Goal: Task Accomplishment & Management: Use online tool/utility

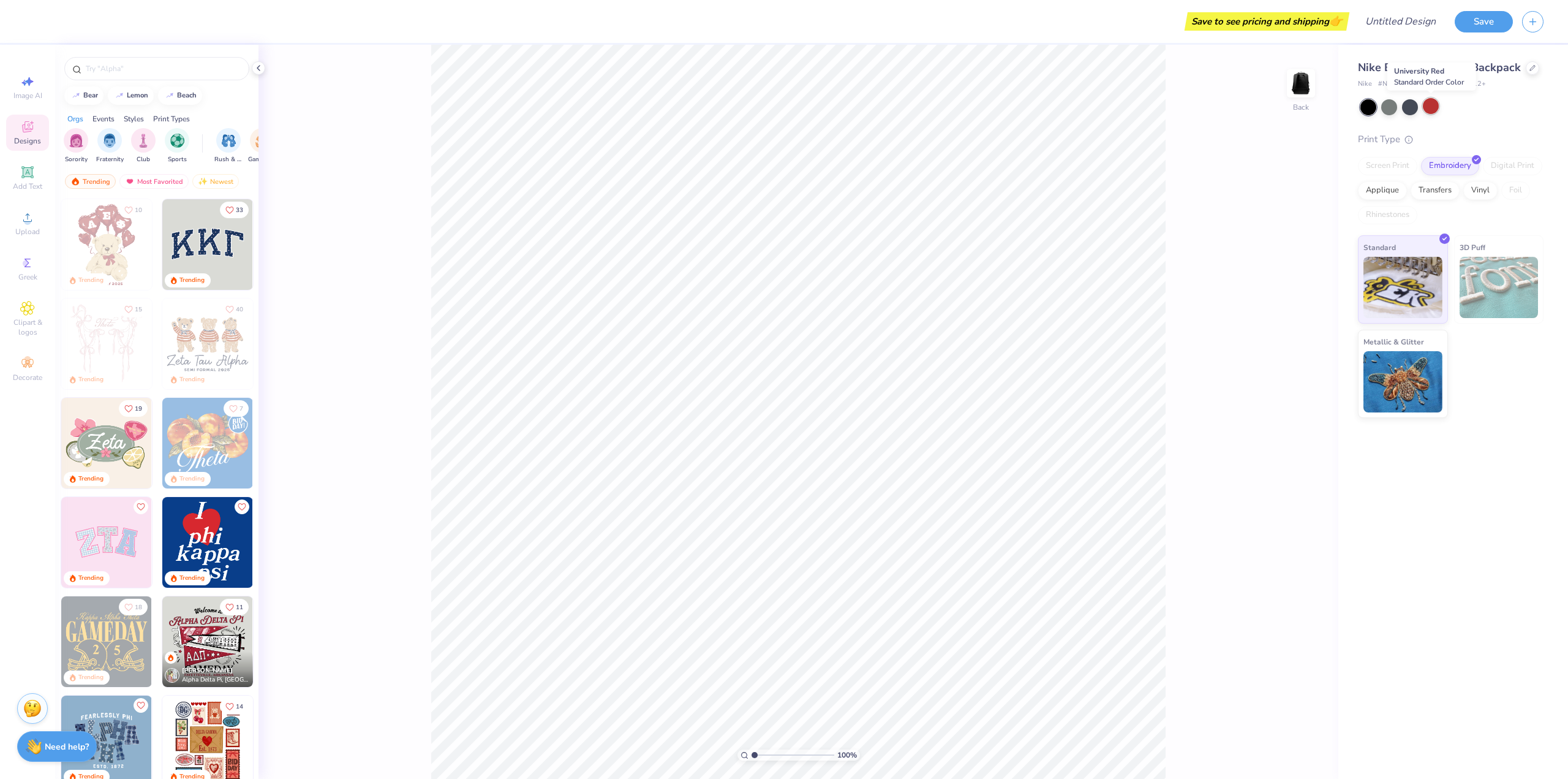
click at [1429, 107] on div at bounding box center [1431, 106] width 16 height 16
click at [1387, 107] on div at bounding box center [1389, 106] width 16 height 16
click at [1404, 104] on div at bounding box center [1411, 106] width 16 height 16
click at [29, 228] on span "Upload" at bounding box center [28, 232] width 24 height 10
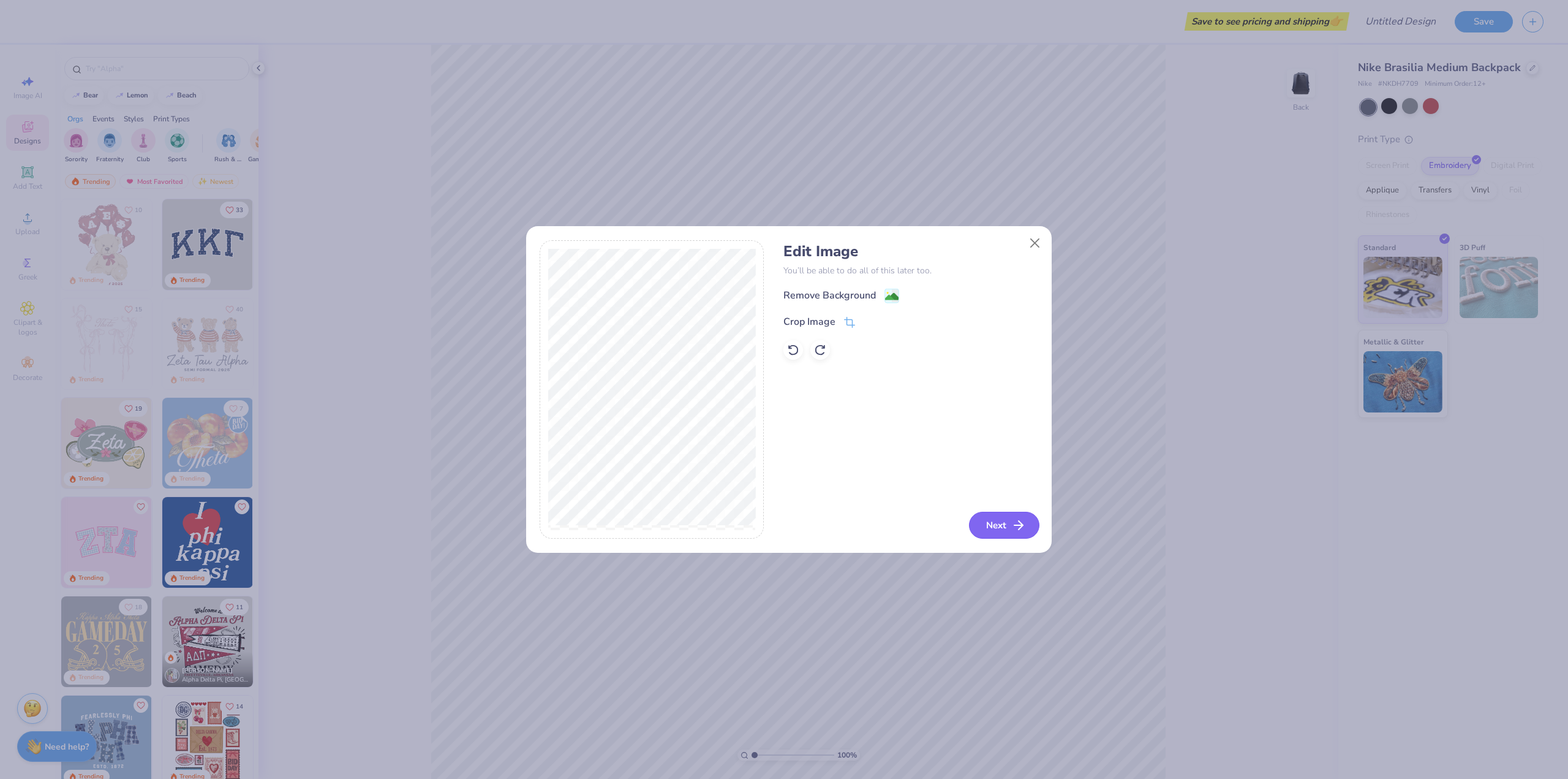
click at [1003, 529] on button "Next" at bounding box center [1004, 524] width 70 height 27
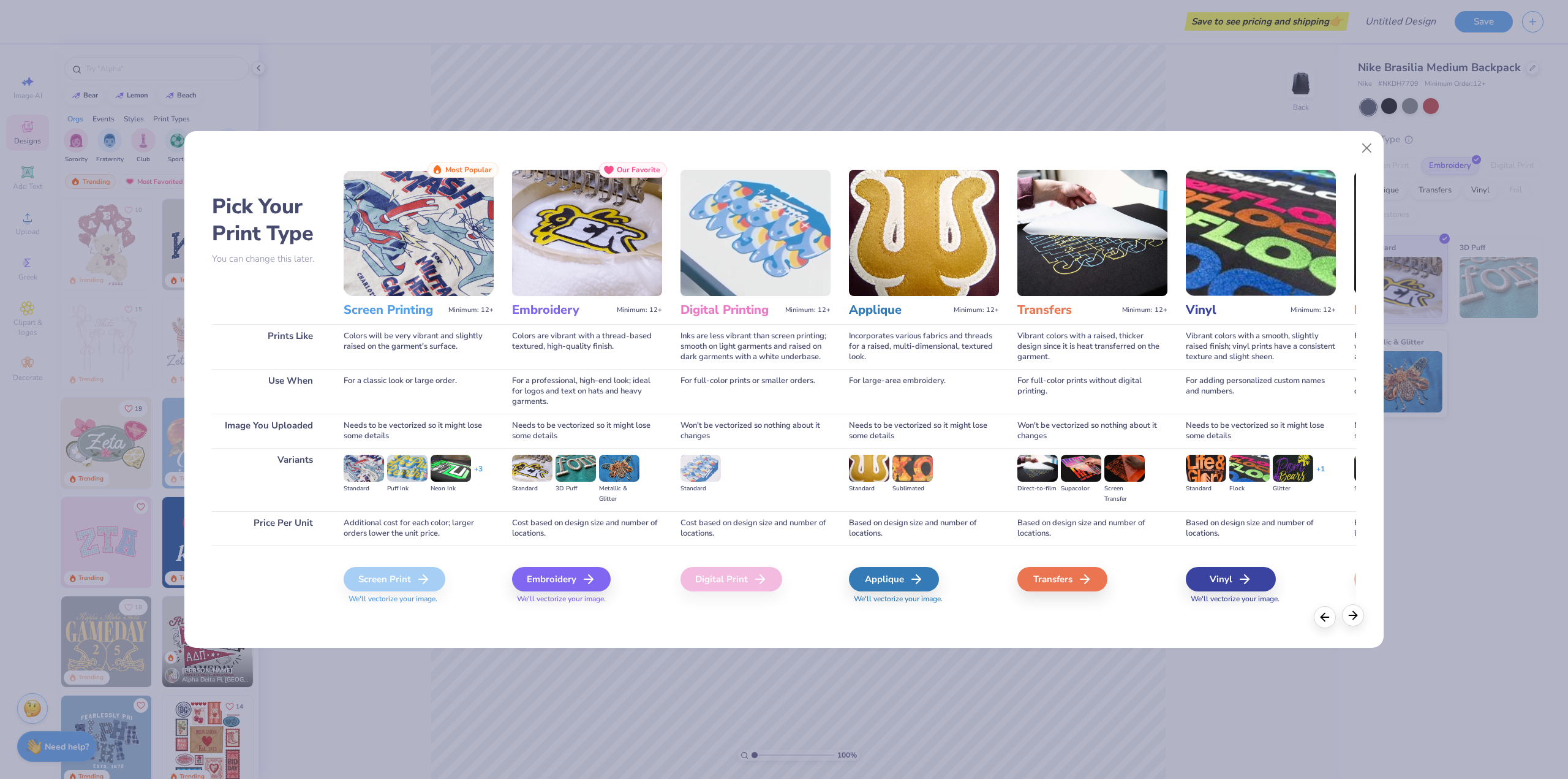
click at [1360, 613] on div at bounding box center [1353, 615] width 22 height 22
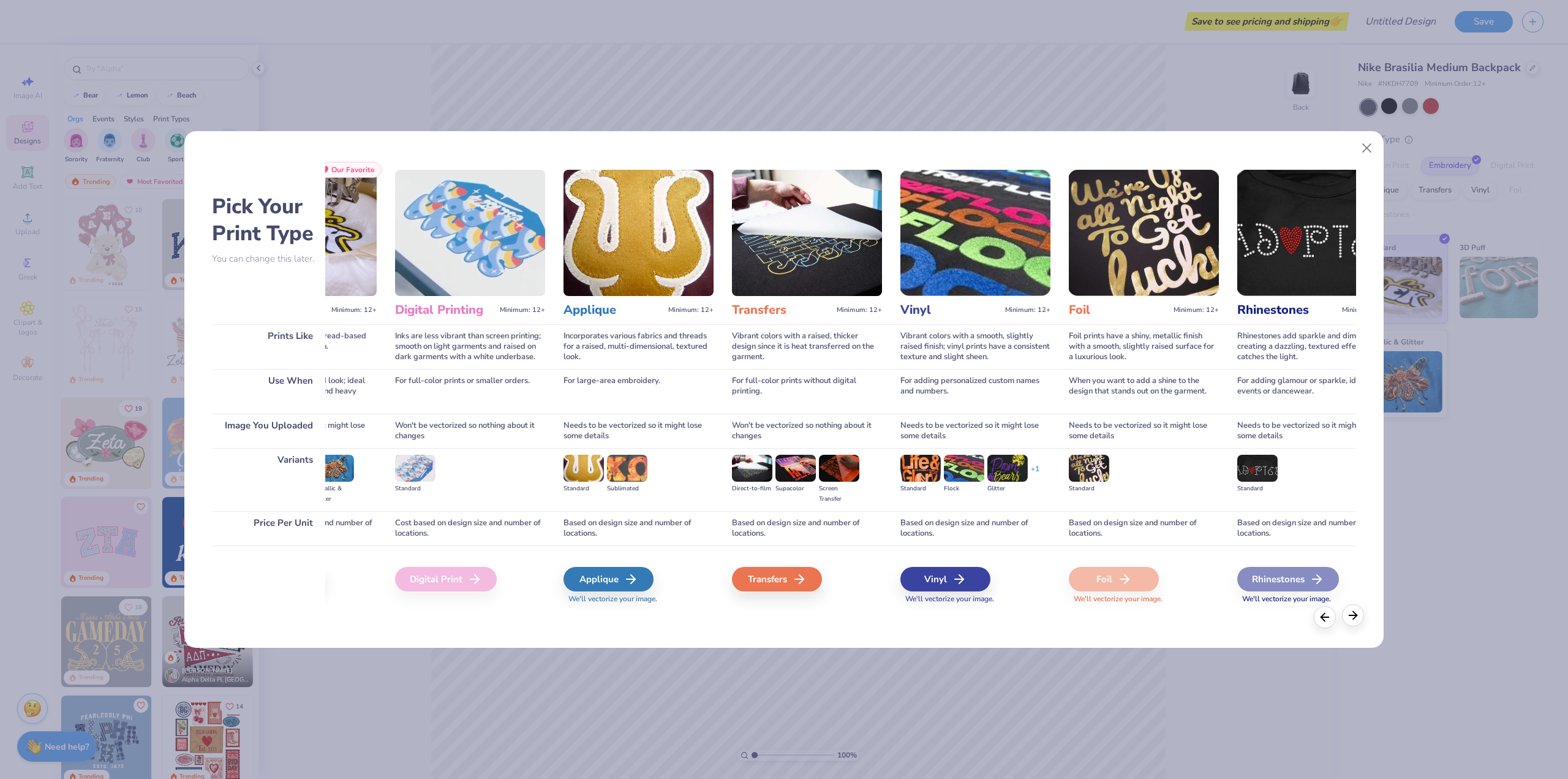
scroll to position [0, 334]
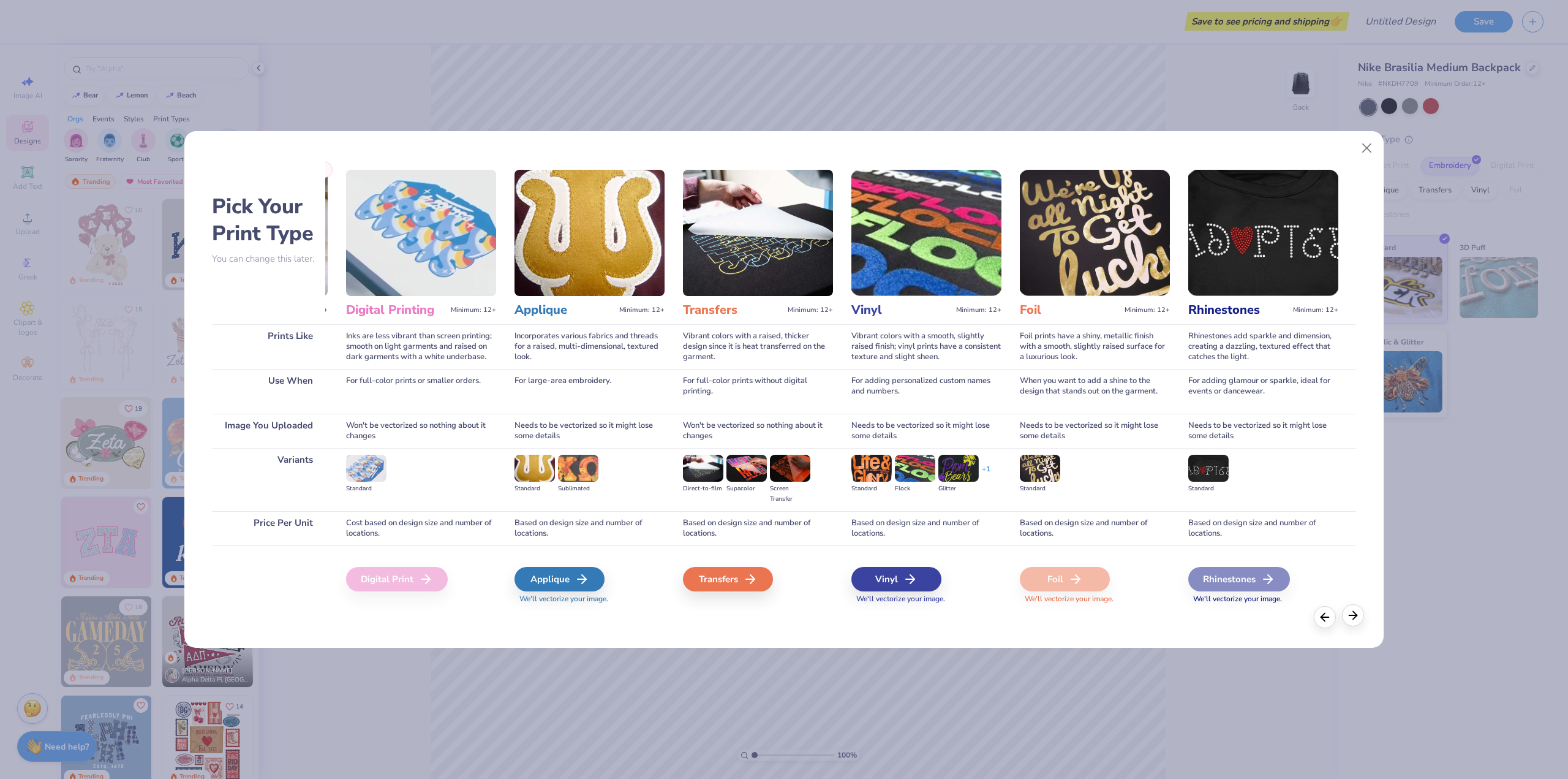
click at [1360, 613] on div at bounding box center [1353, 615] width 22 height 22
click at [1327, 612] on icon at bounding box center [1325, 615] width 14 height 14
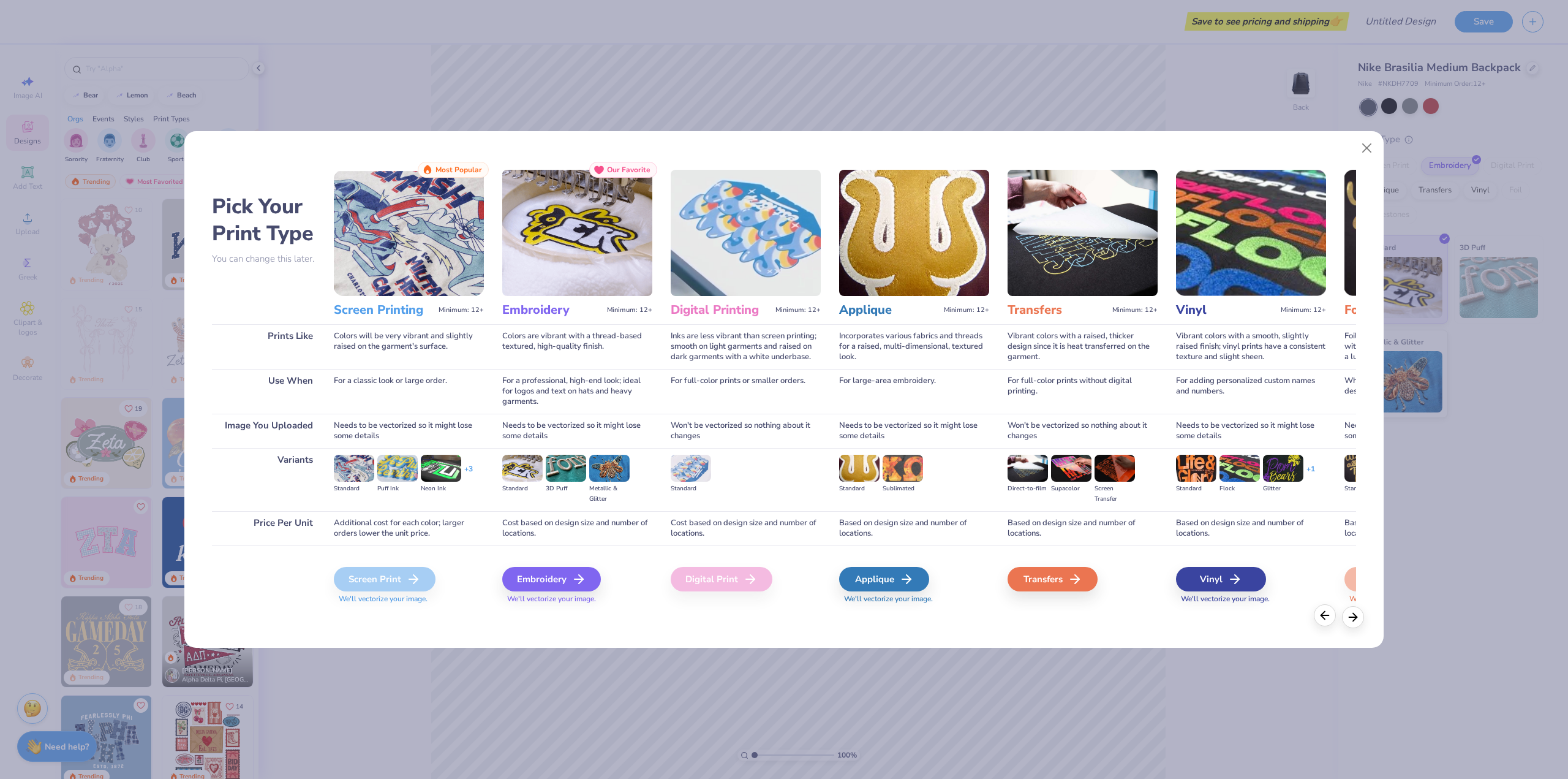
scroll to position [0, 0]
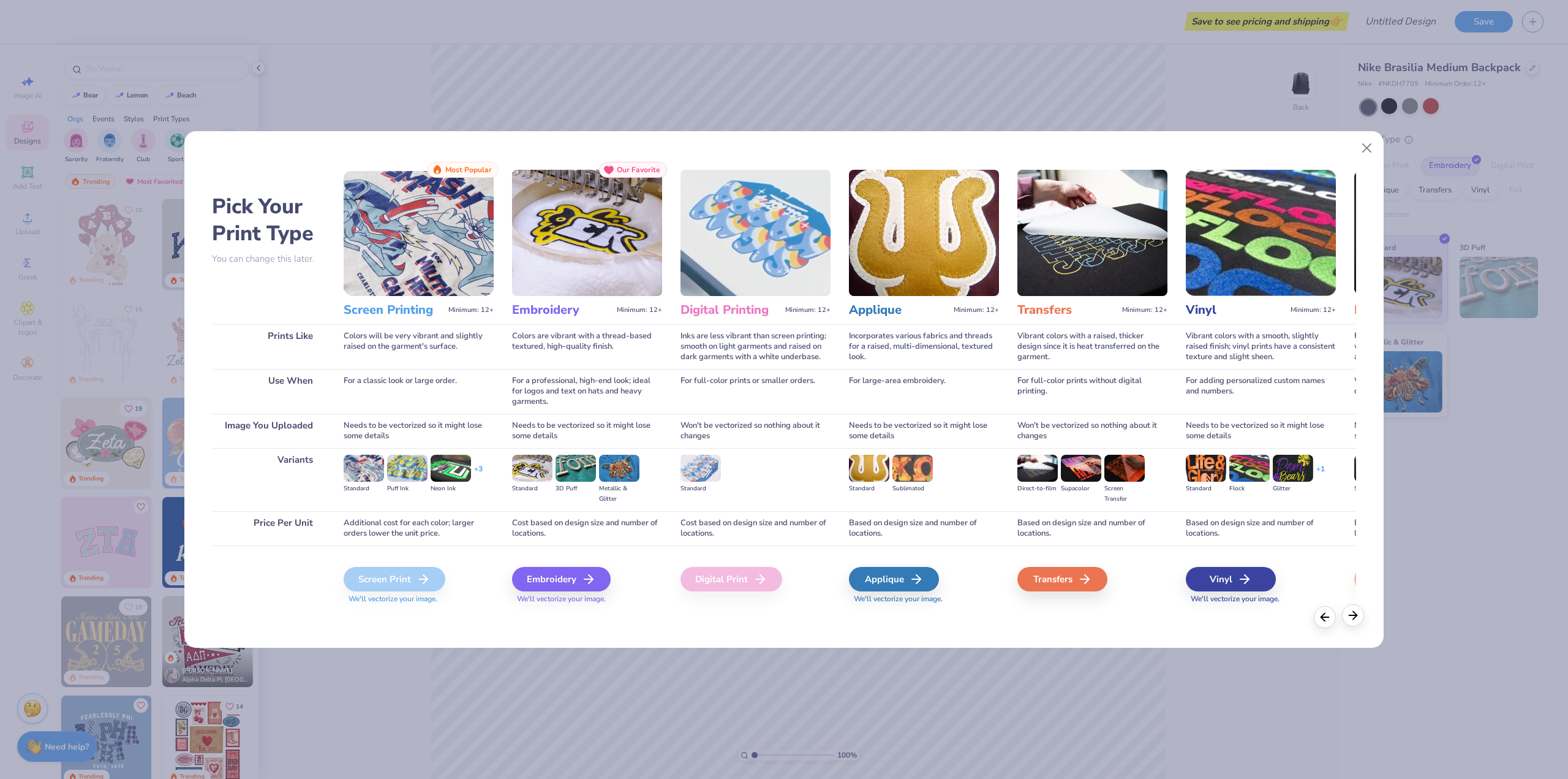
click at [1358, 613] on icon at bounding box center [1353, 615] width 14 height 14
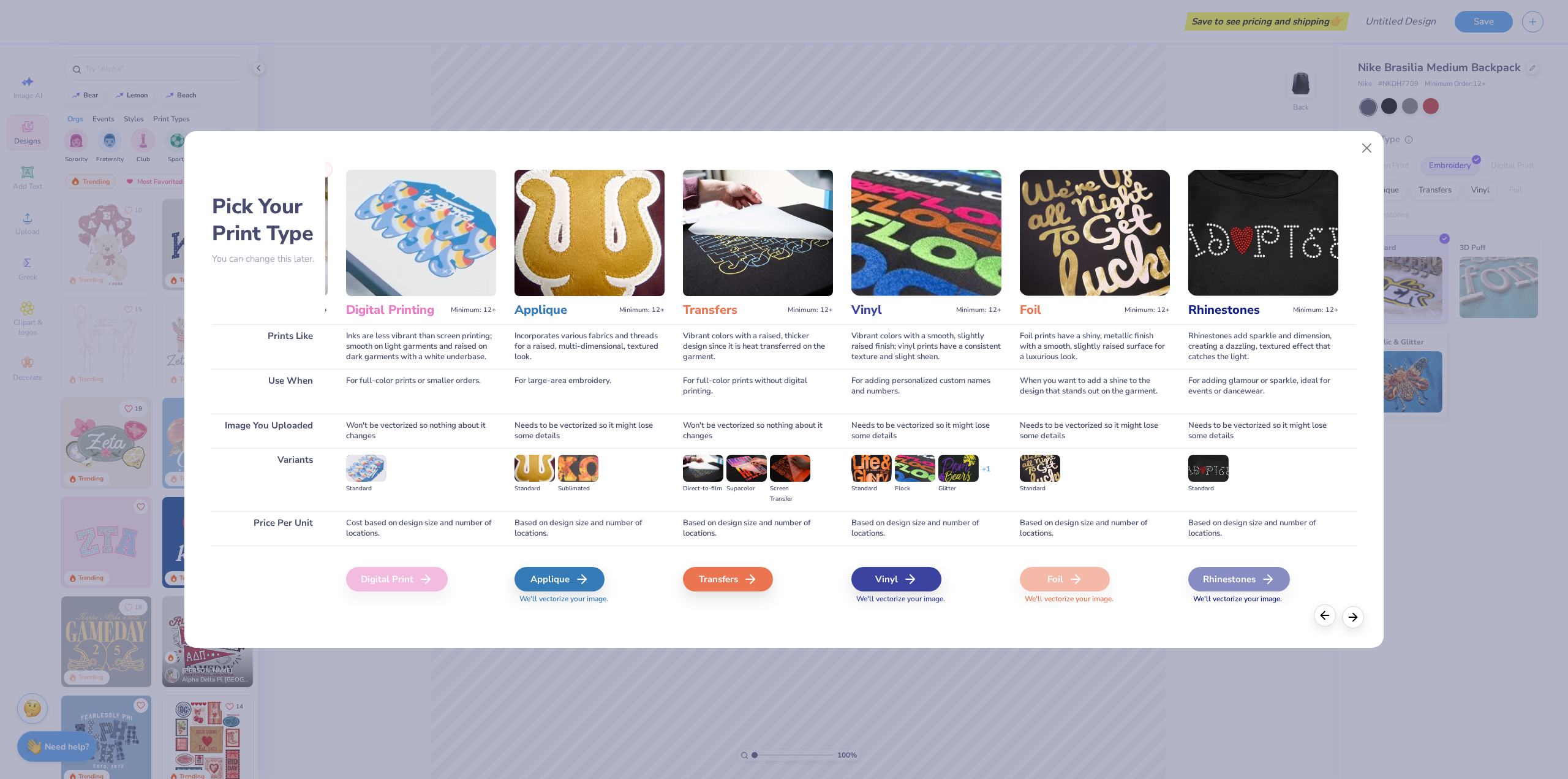
click at [1326, 613] on icon at bounding box center [1325, 615] width 14 height 14
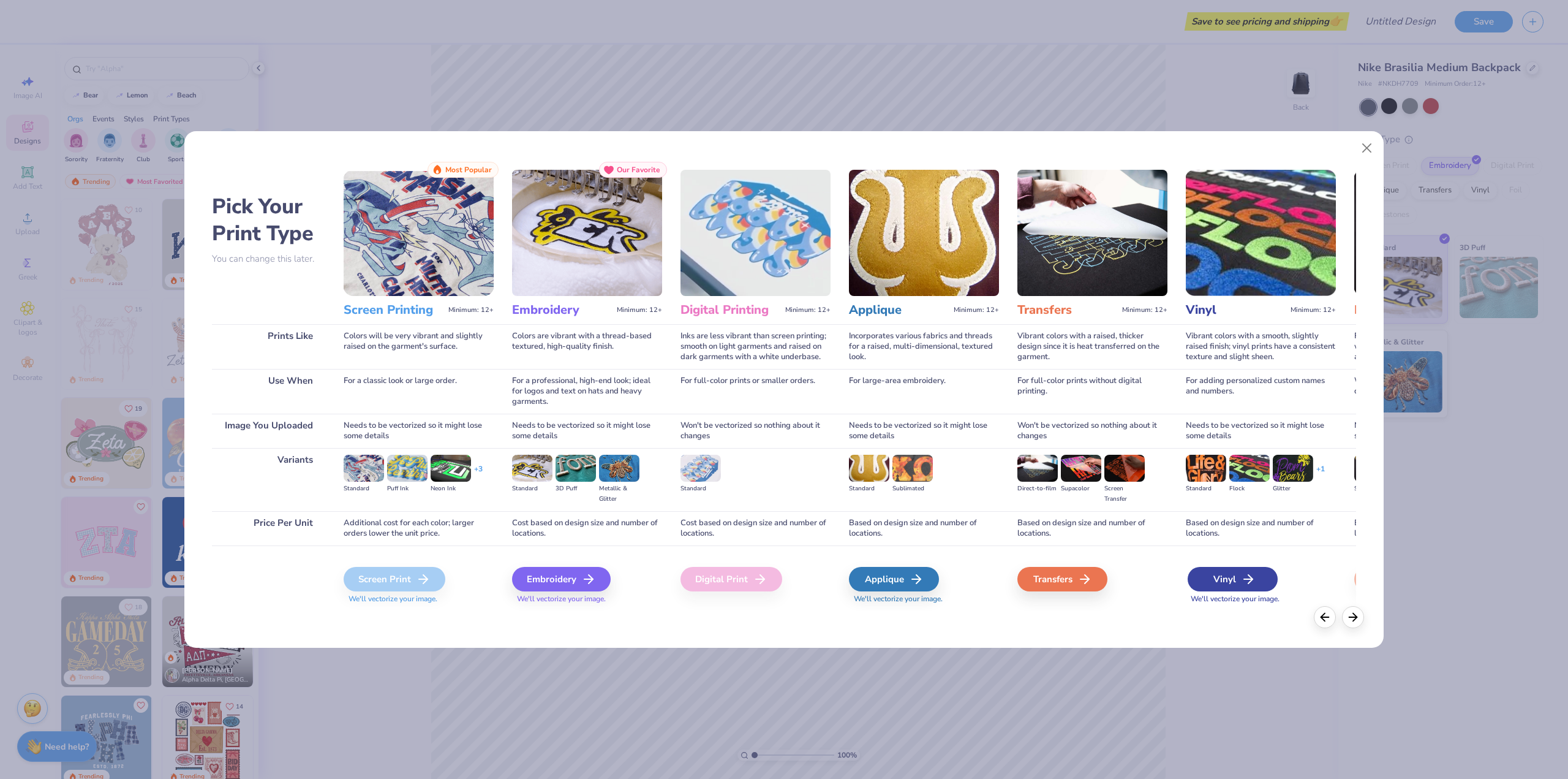
click at [1224, 577] on div "Vinyl" at bounding box center [1233, 579] width 90 height 24
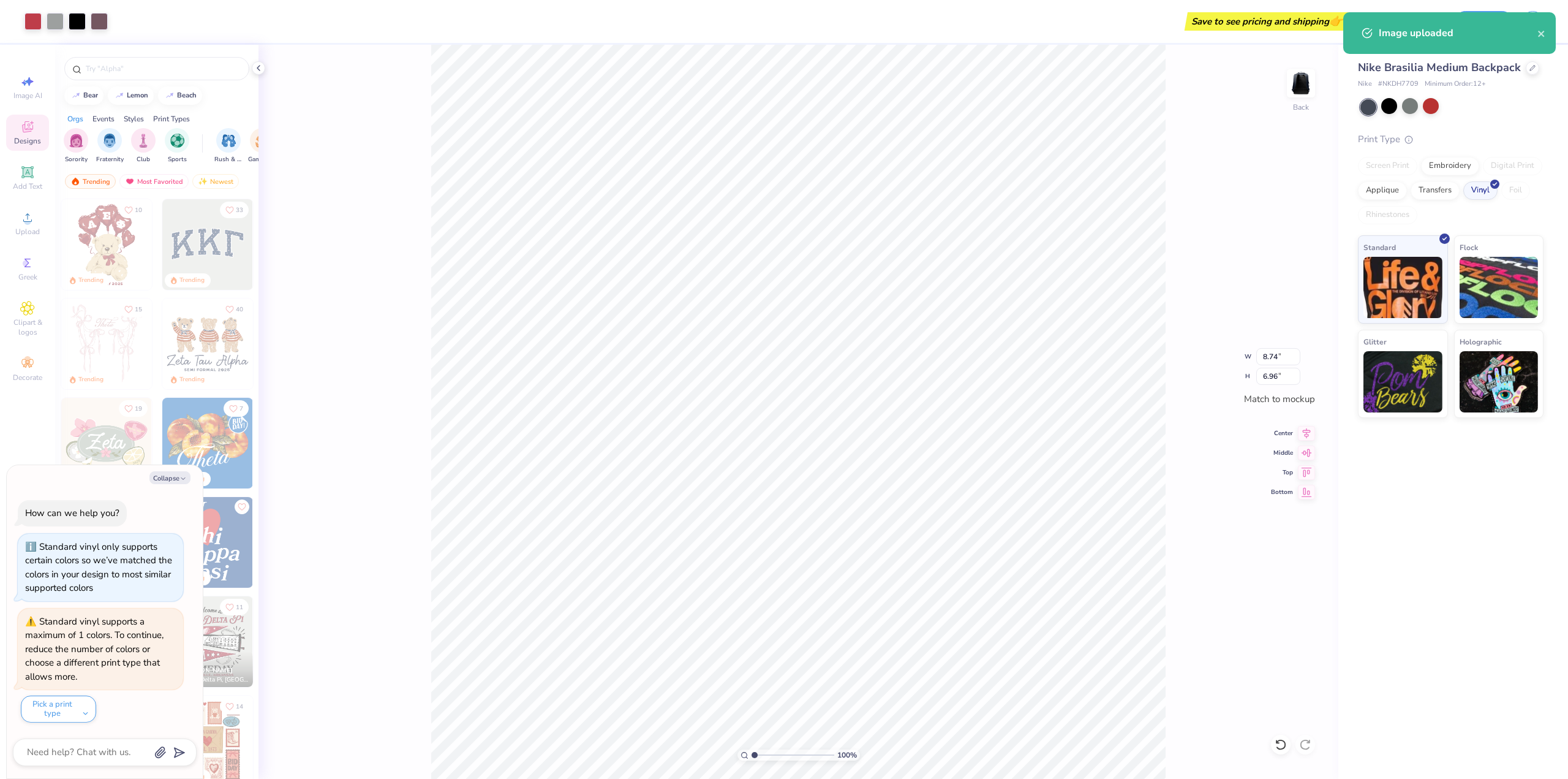
type textarea "x"
type input "6.97"
type input "5.55"
click at [1407, 108] on div at bounding box center [1411, 106] width 16 height 16
click at [1427, 99] on div at bounding box center [1431, 106] width 16 height 16
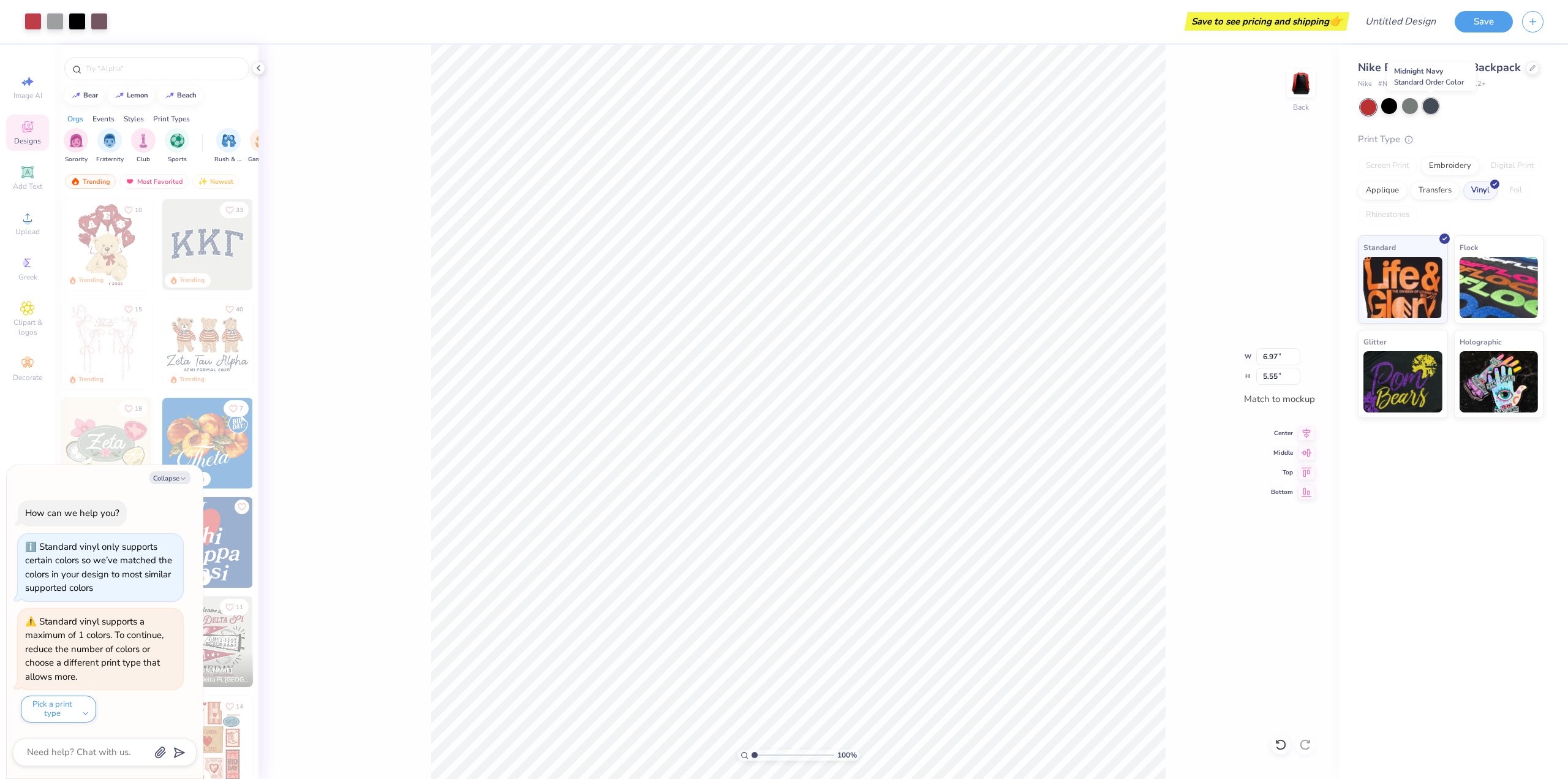
click at [1429, 107] on div at bounding box center [1431, 106] width 16 height 16
click at [1387, 104] on div at bounding box center [1389, 106] width 16 height 16
click at [29, 225] on div "Upload" at bounding box center [28, 224] width 43 height 36
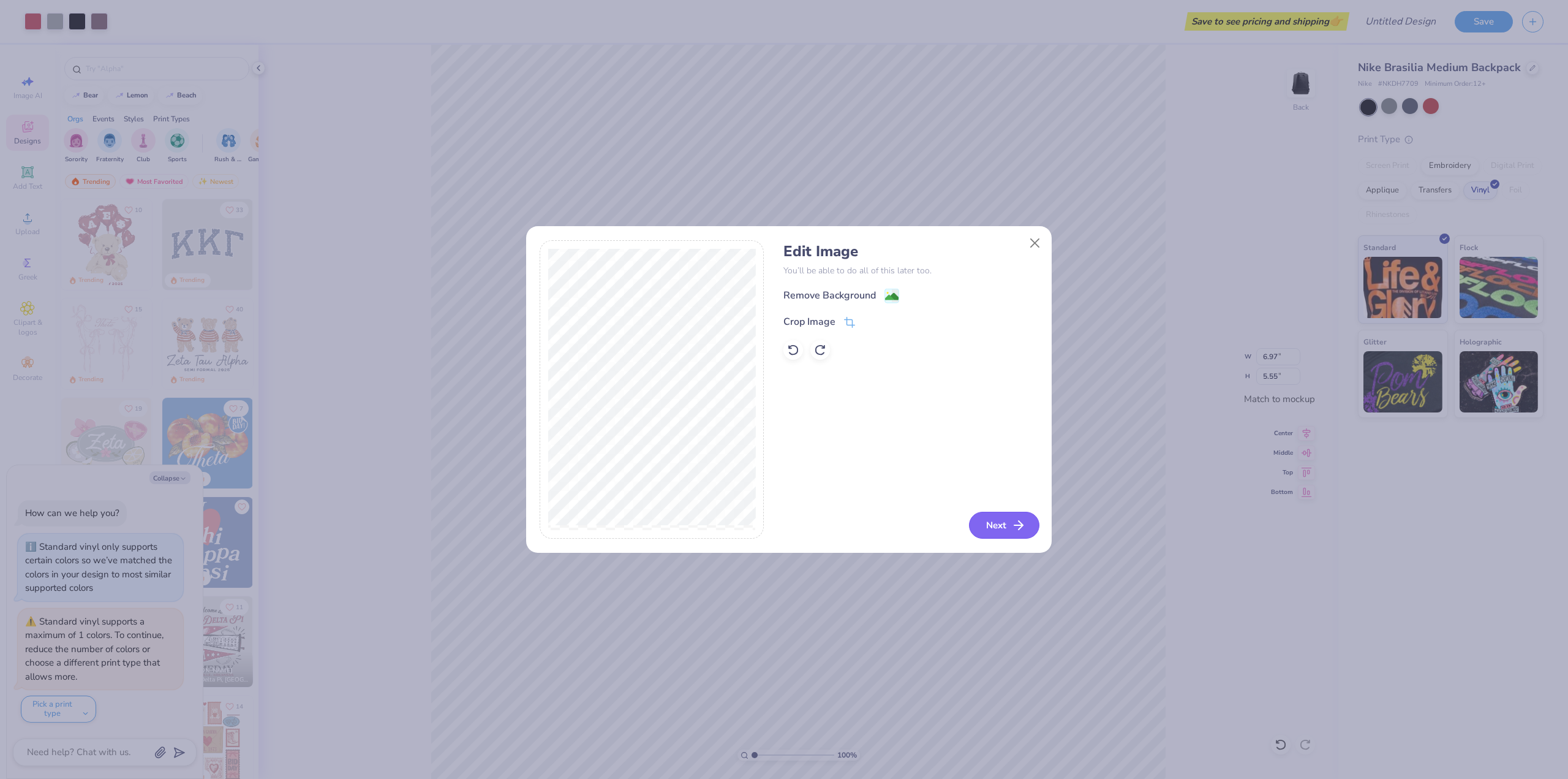
click at [992, 526] on button "Next" at bounding box center [1004, 524] width 70 height 27
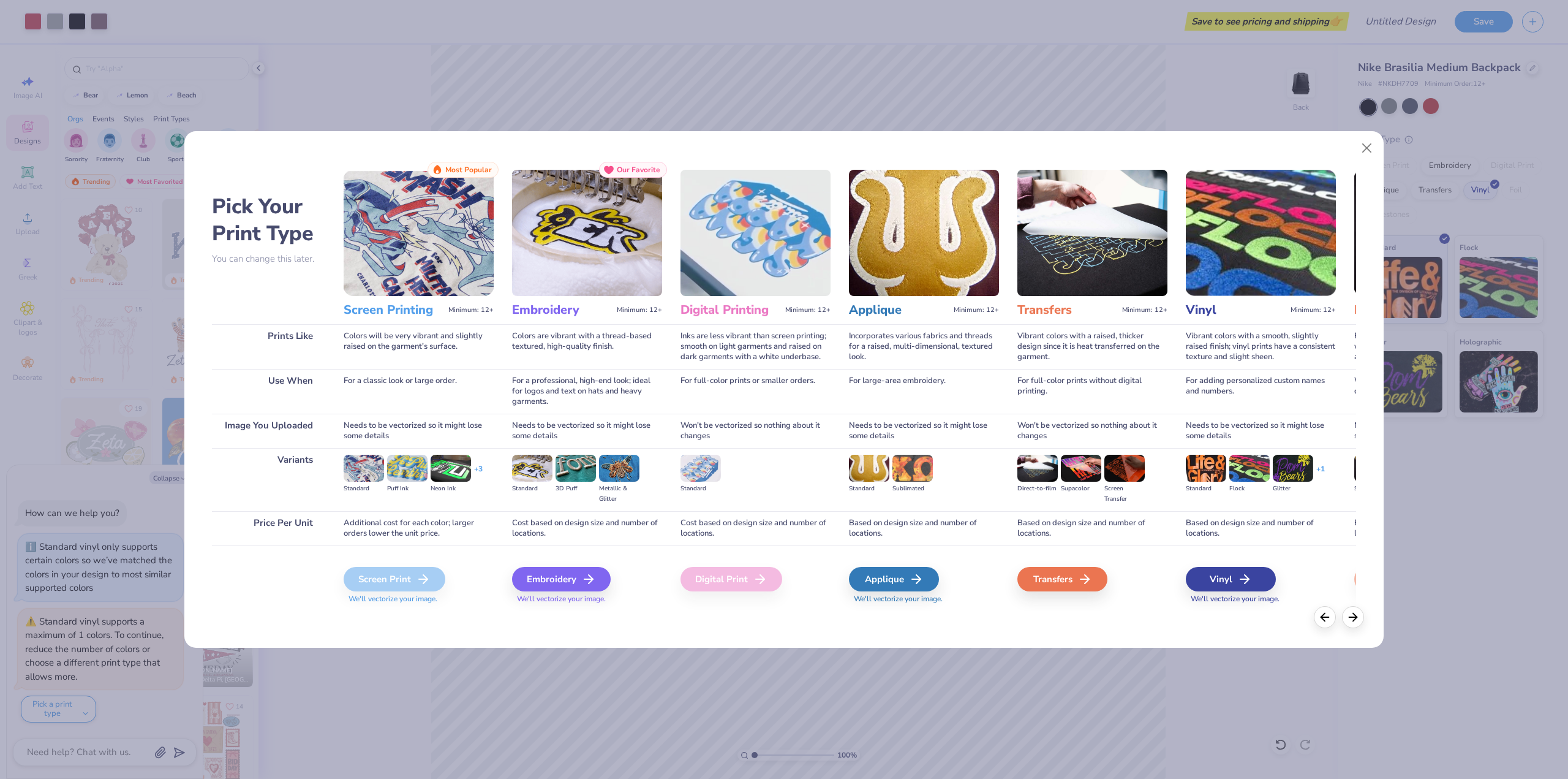
click at [1220, 291] on img at bounding box center [1261, 232] width 150 height 126
click at [1256, 582] on div "Vinyl" at bounding box center [1233, 579] width 90 height 24
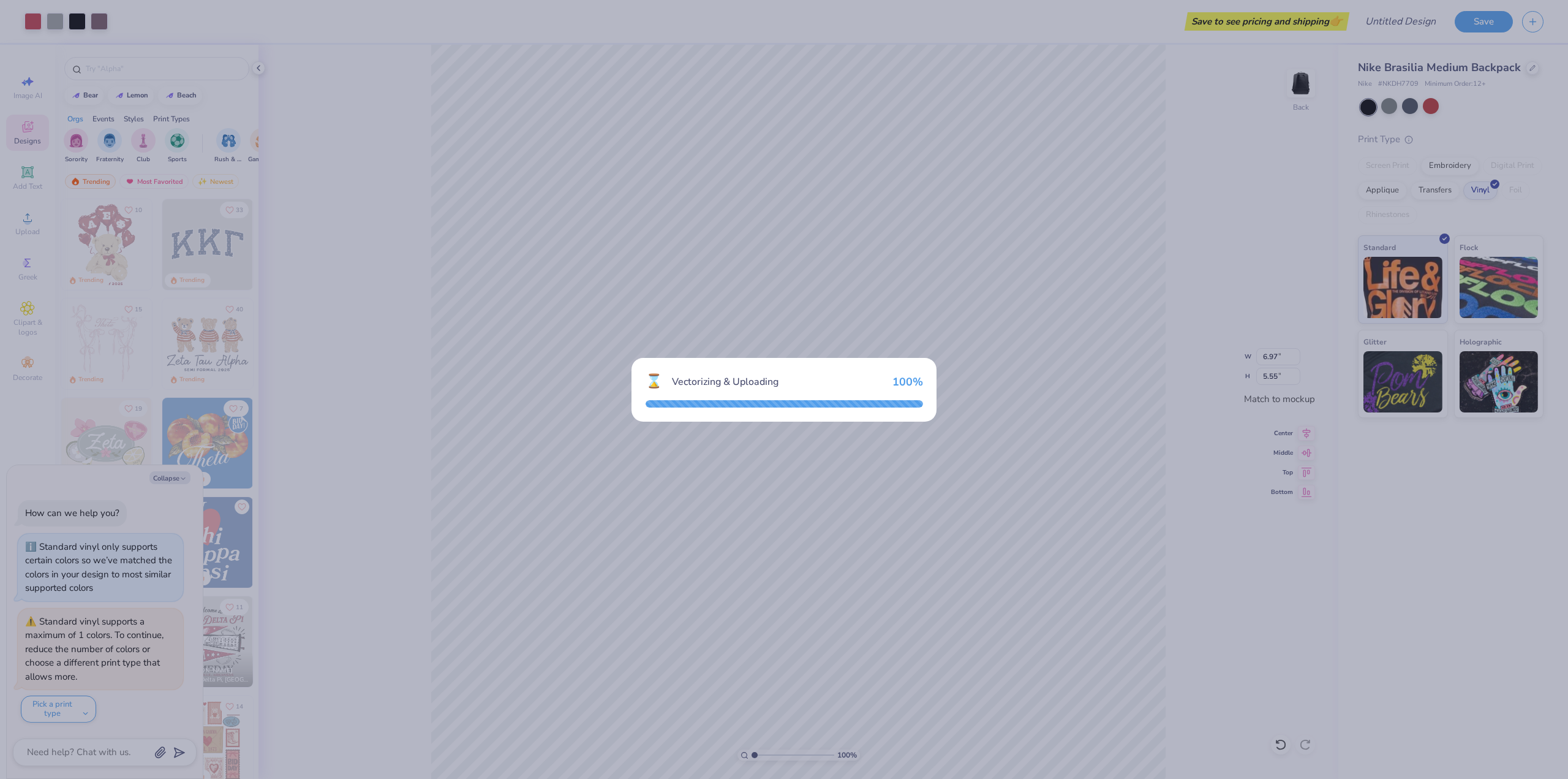
type textarea "x"
type input "8.47"
type input "6.96"
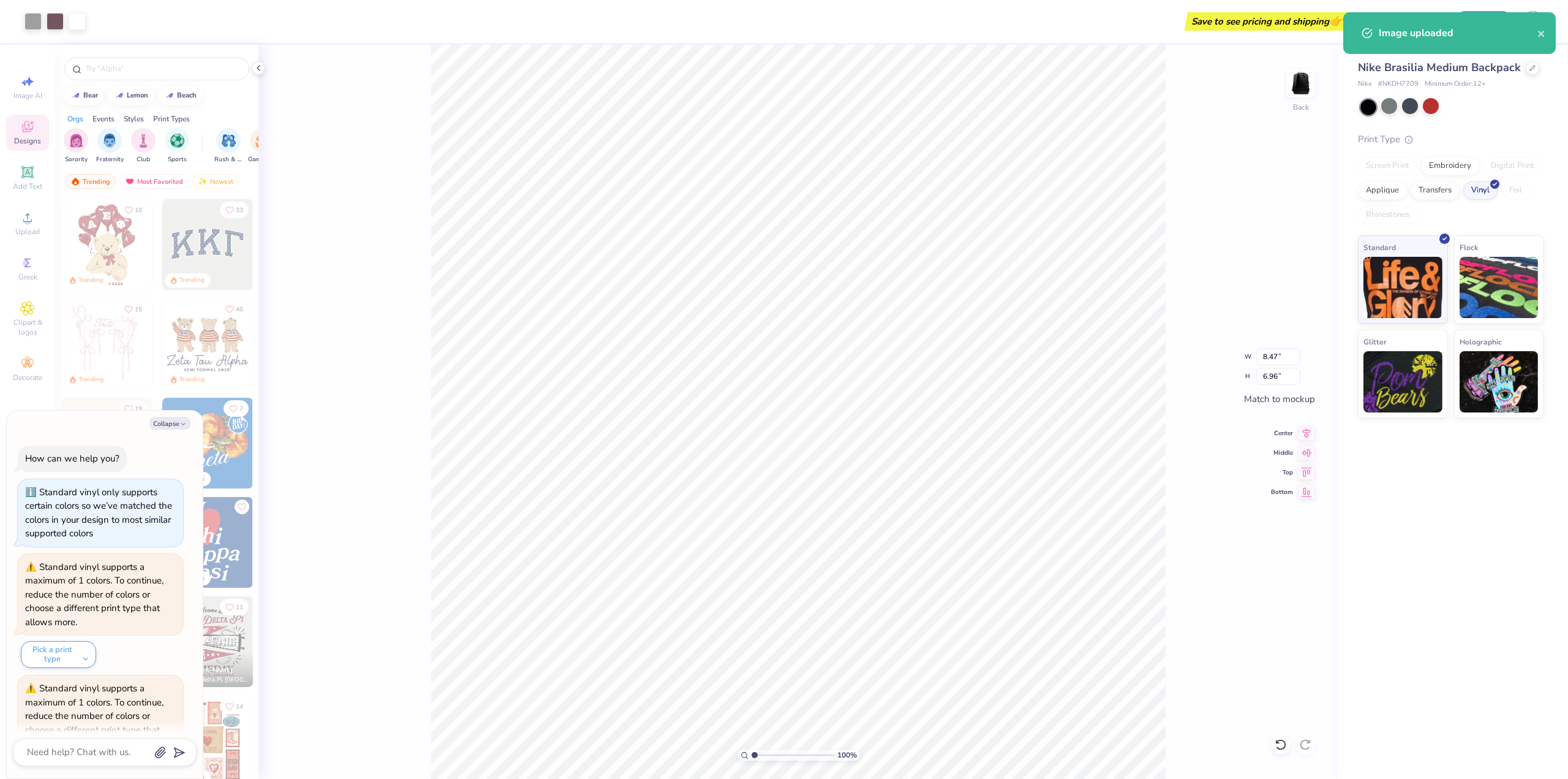
scroll to position [65, 0]
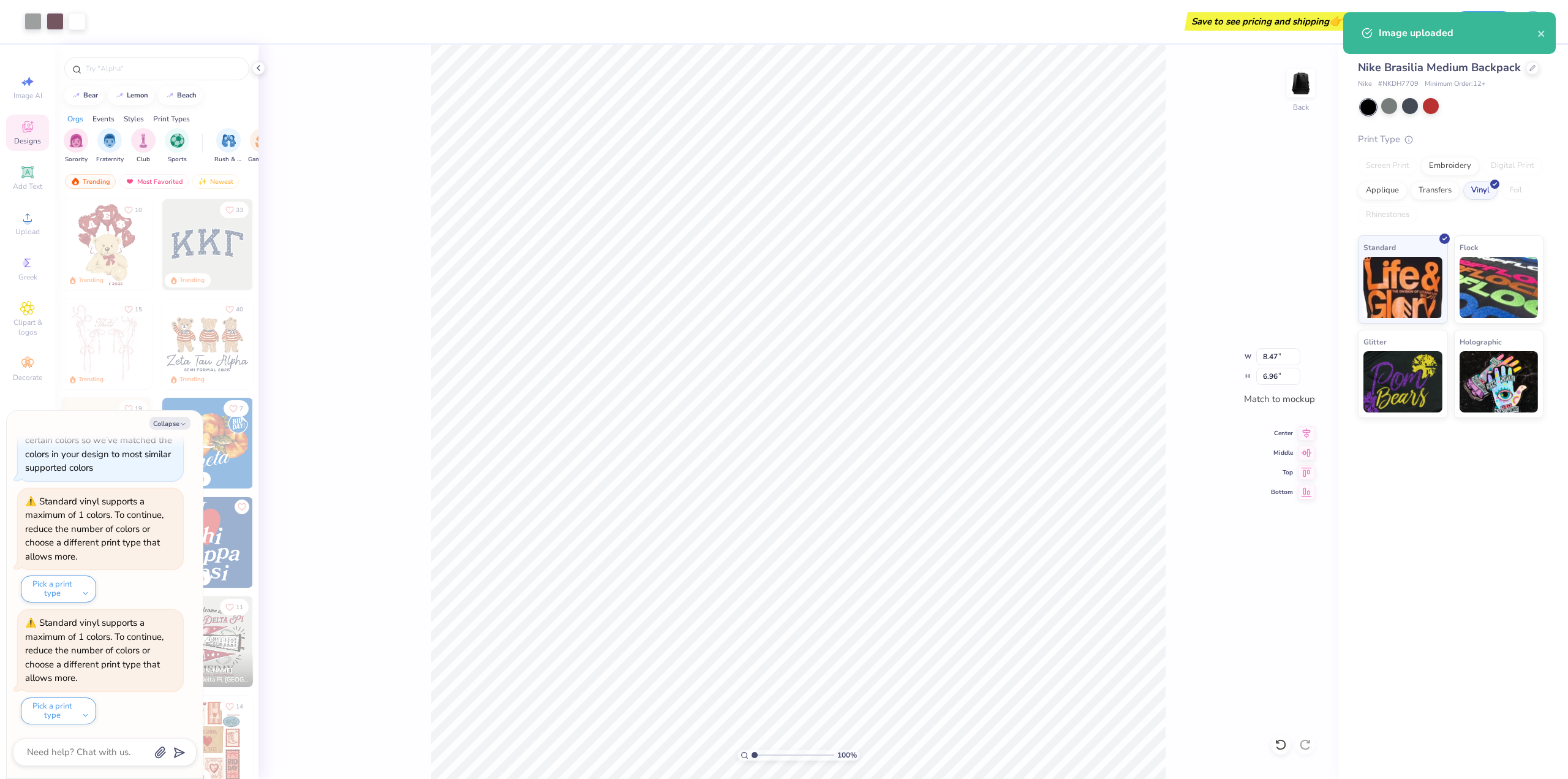
type textarea "x"
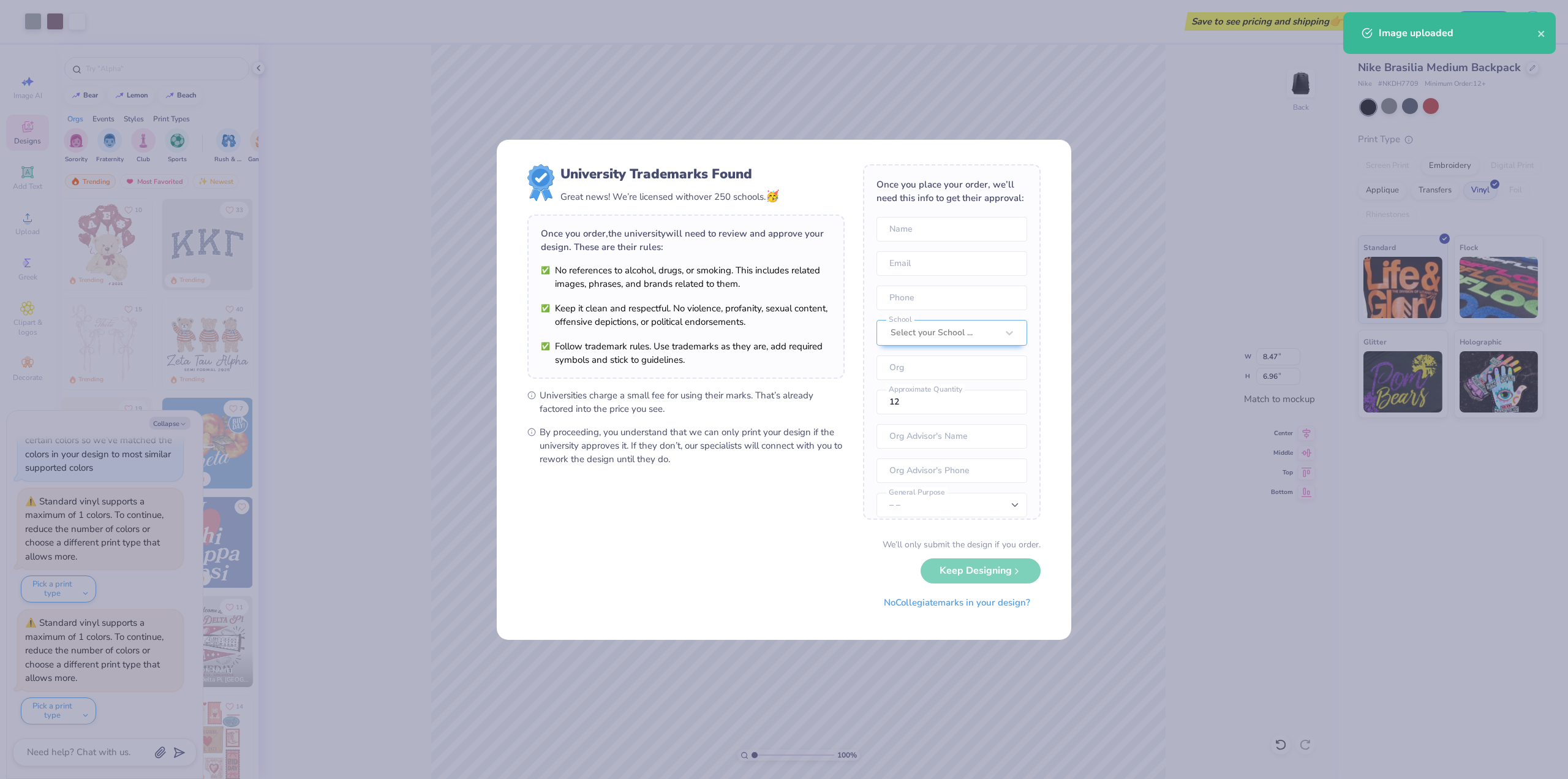
drag, startPoint x: 883, startPoint y: 523, endPoint x: 892, endPoint y: 523, distance: 9.0
click at [892, 523] on form "University Trademarks Found Great news! We’re licensed with over 250 schools. 🥳…" at bounding box center [784, 389] width 514 height 451
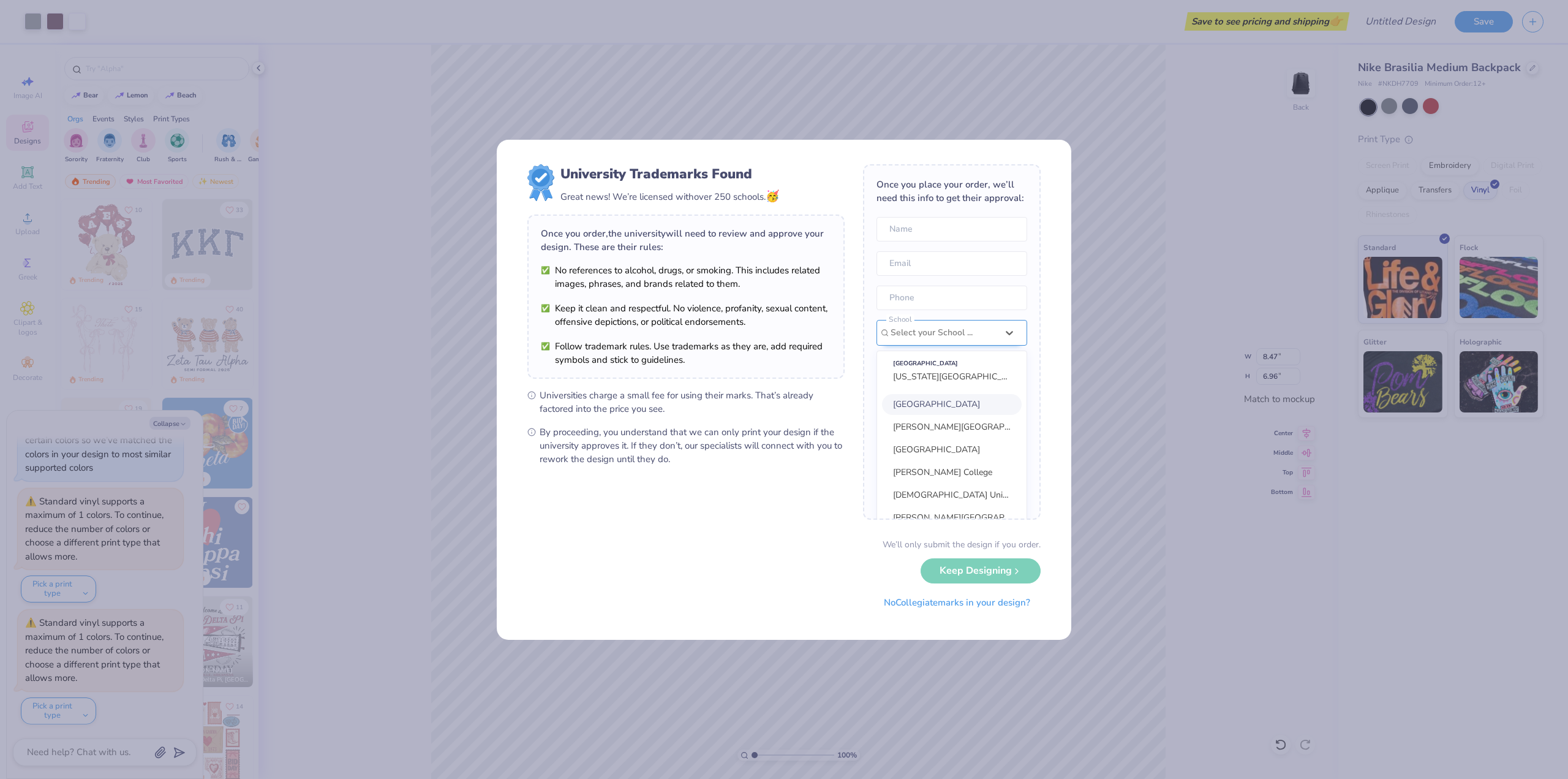
click at [946, 351] on div "option focused, 1 of 30. 30 results available. Use Up and Down to choose option…" at bounding box center [952, 446] width 151 height 254
click at [943, 321] on div "[GEOGRAPHIC_DATA] [US_STATE][GEOGRAPHIC_DATA]" at bounding box center [952, 304] width 139 height 34
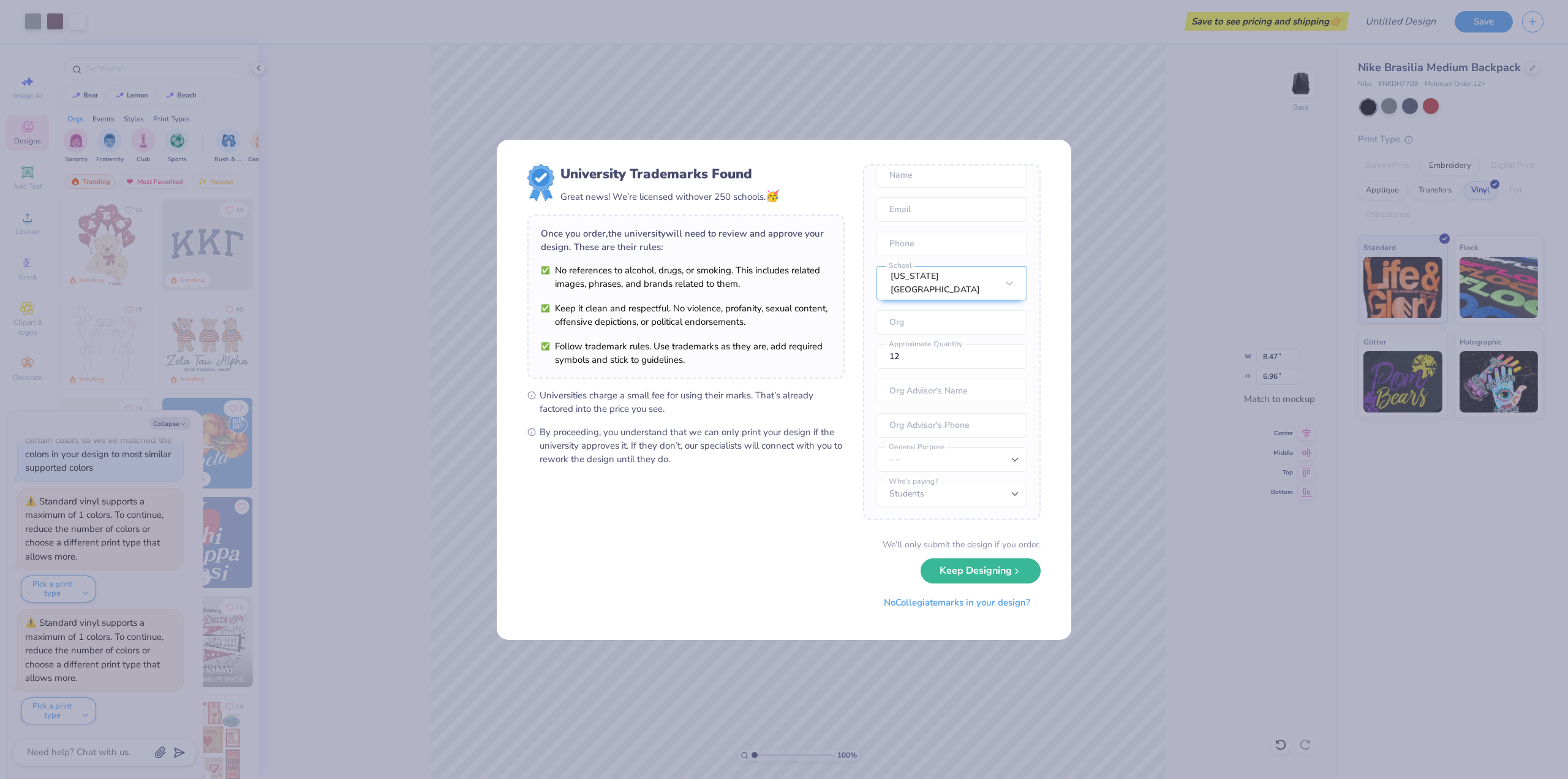
scroll to position [63, 0]
click at [921, 329] on input "text" at bounding box center [952, 322] width 151 height 24
type input "VMS"
click at [921, 350] on input "12" at bounding box center [952, 356] width 151 height 24
drag, startPoint x: 918, startPoint y: 352, endPoint x: 855, endPoint y: 351, distance: 63.0
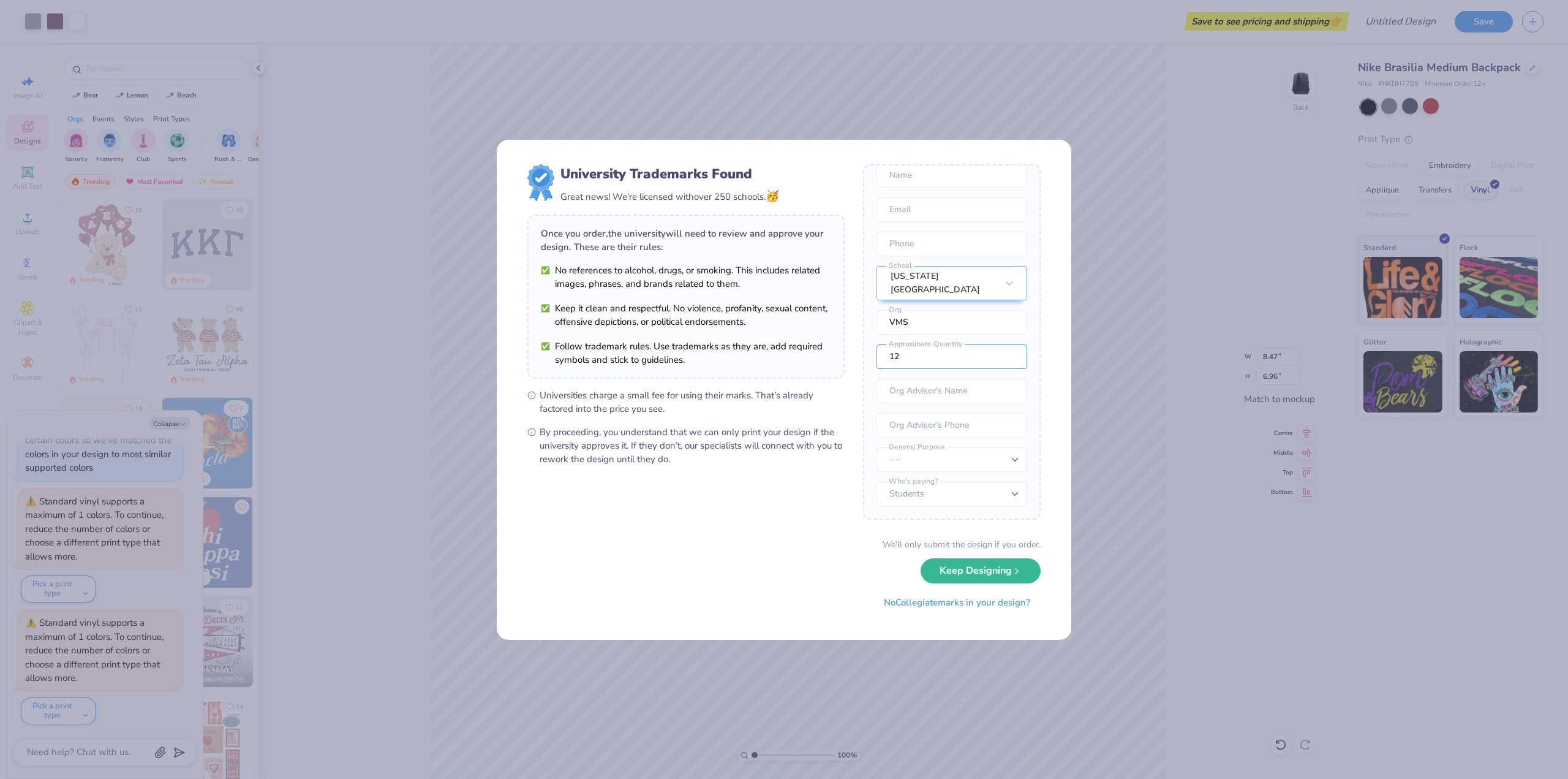
click at [855, 351] on form "University Trademarks Found Great news! We’re licensed with over 250 schools. 🥳…" at bounding box center [784, 389] width 514 height 451
type input "200"
click at [867, 350] on div "Once you place your order, we’ll need this info to get their approval: Name Ema…" at bounding box center [952, 342] width 178 height 356
click at [960, 567] on button "Keep Designing" at bounding box center [980, 568] width 120 height 25
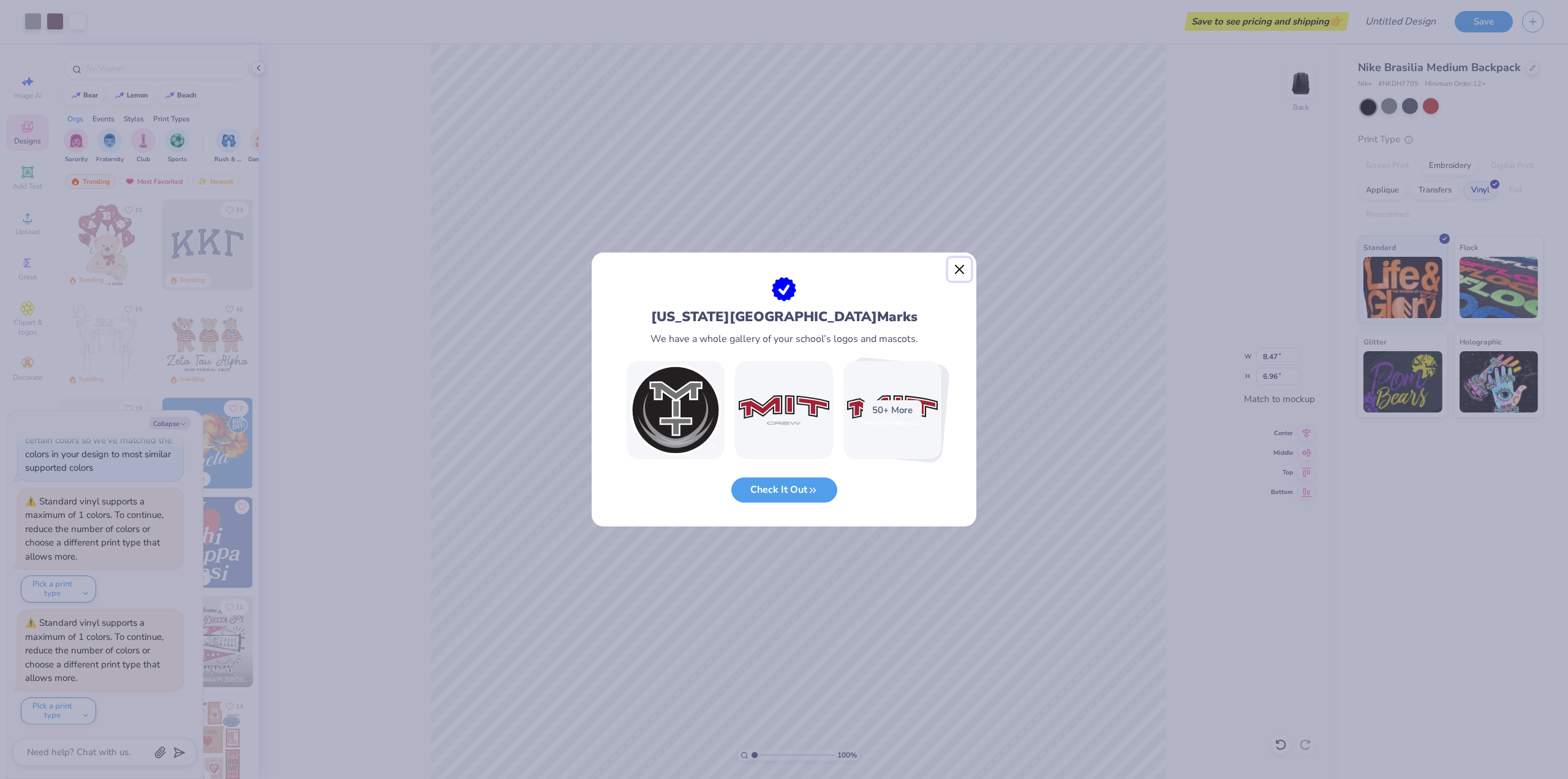
click at [961, 267] on button "Close" at bounding box center [960, 269] width 24 height 24
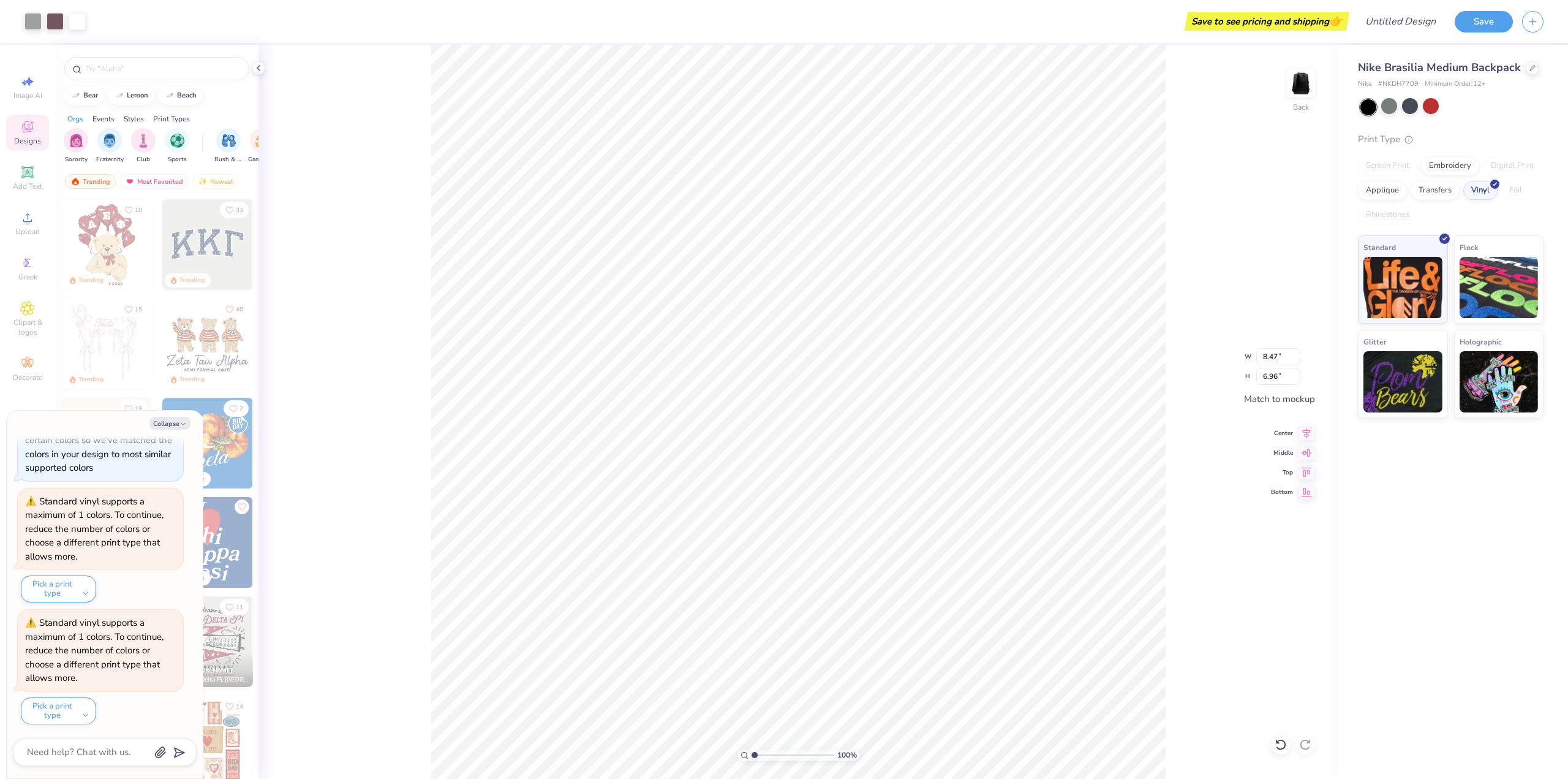
click at [1237, 136] on div "100 % Back W 8.47 8.47 " H 6.96 6.96 " Match to mockup Center Middle Top Bottom" at bounding box center [798, 412] width 1080 height 734
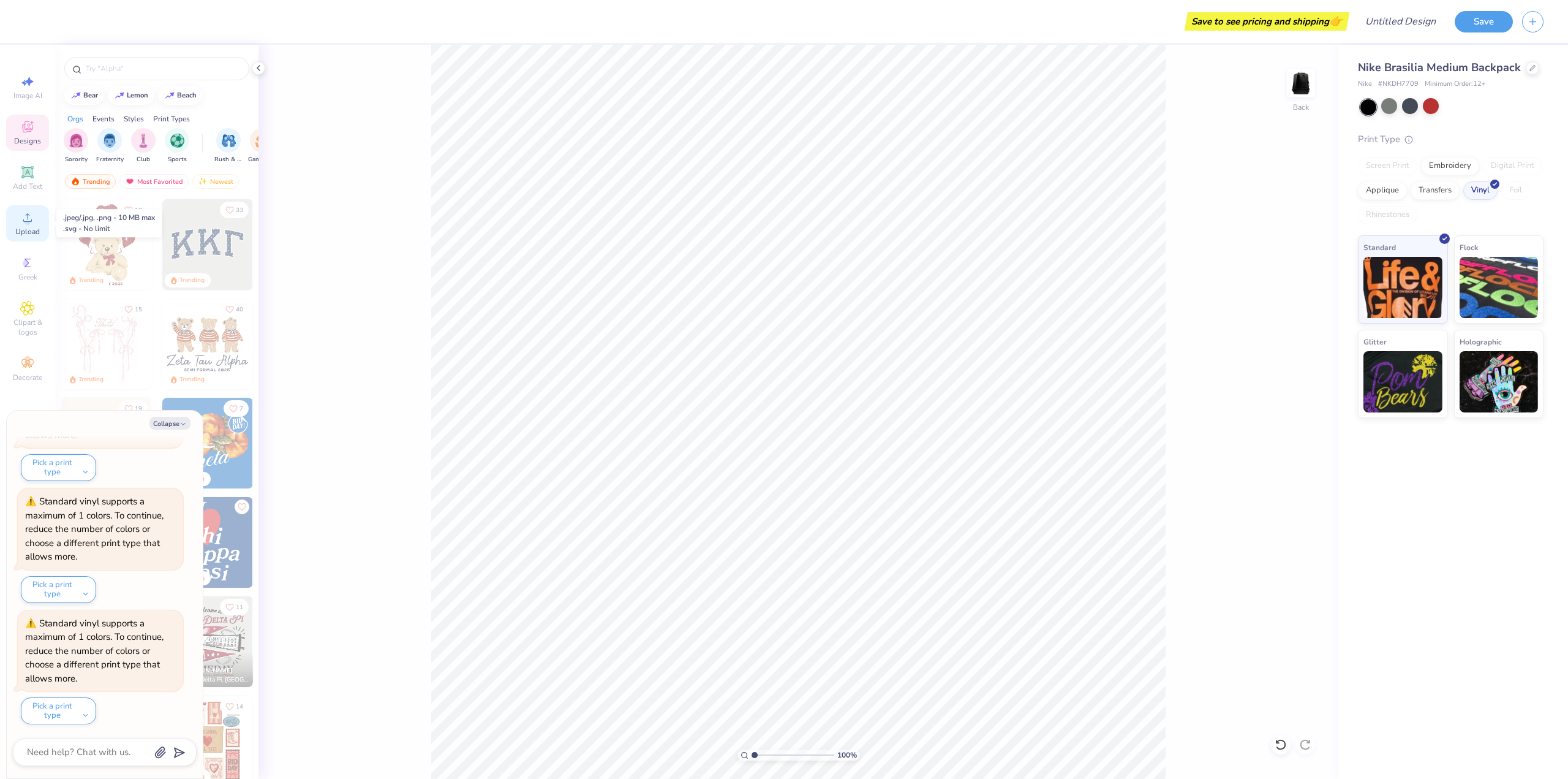
click at [19, 219] on div "Upload" at bounding box center [28, 224] width 43 height 36
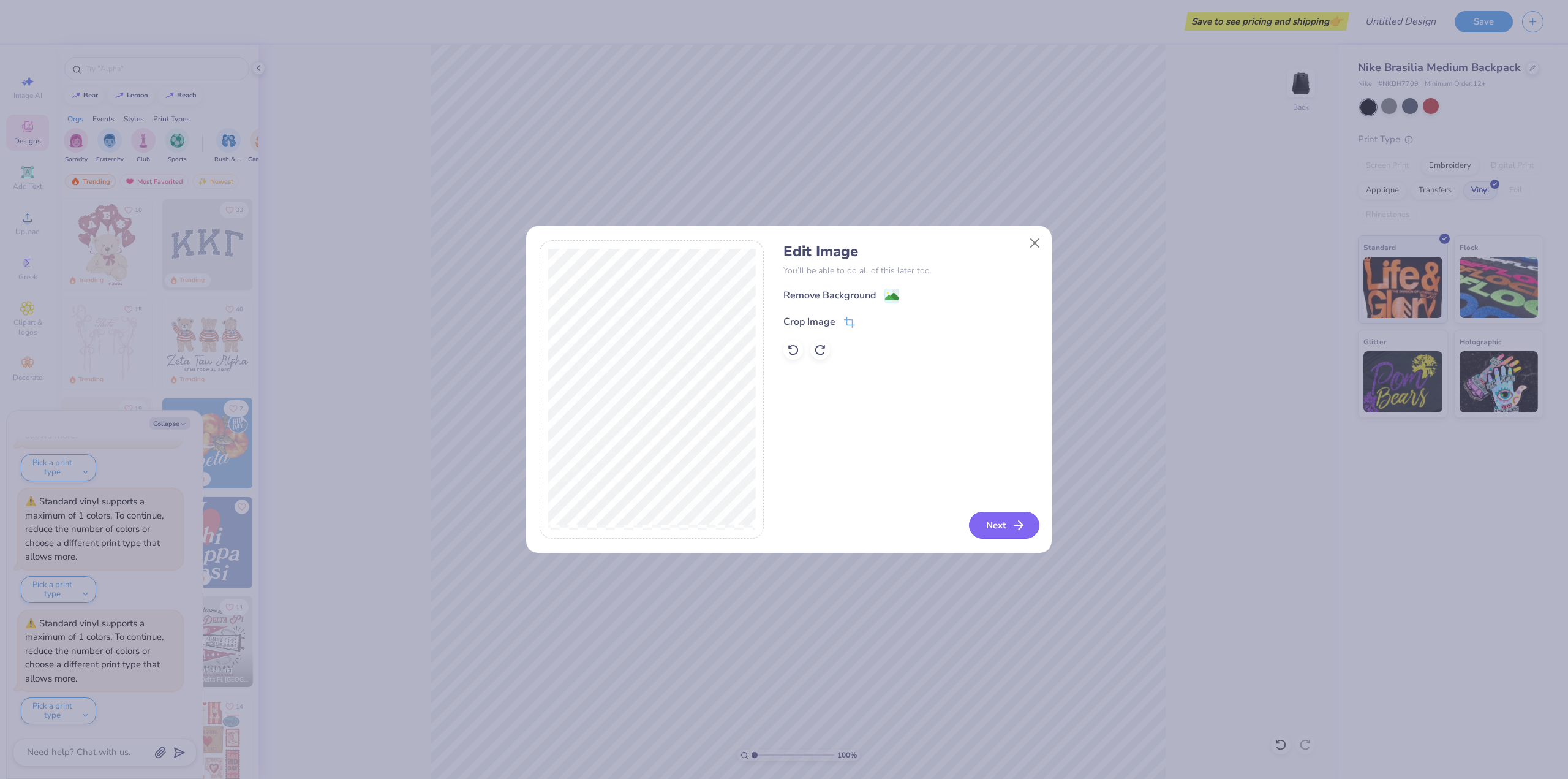
click at [1003, 528] on button "Next" at bounding box center [1004, 524] width 70 height 27
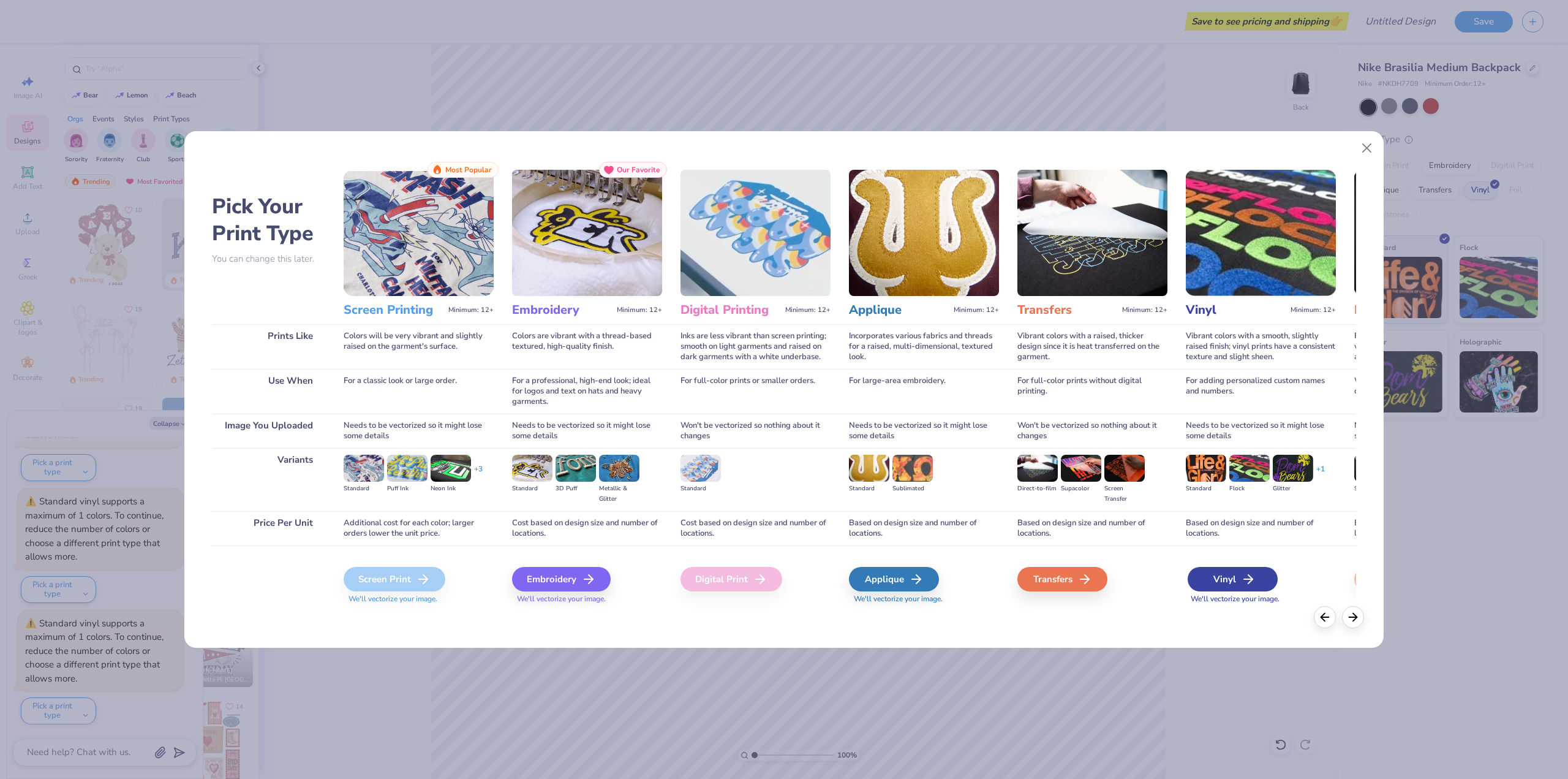
click at [1211, 582] on div "Vinyl" at bounding box center [1233, 579] width 90 height 24
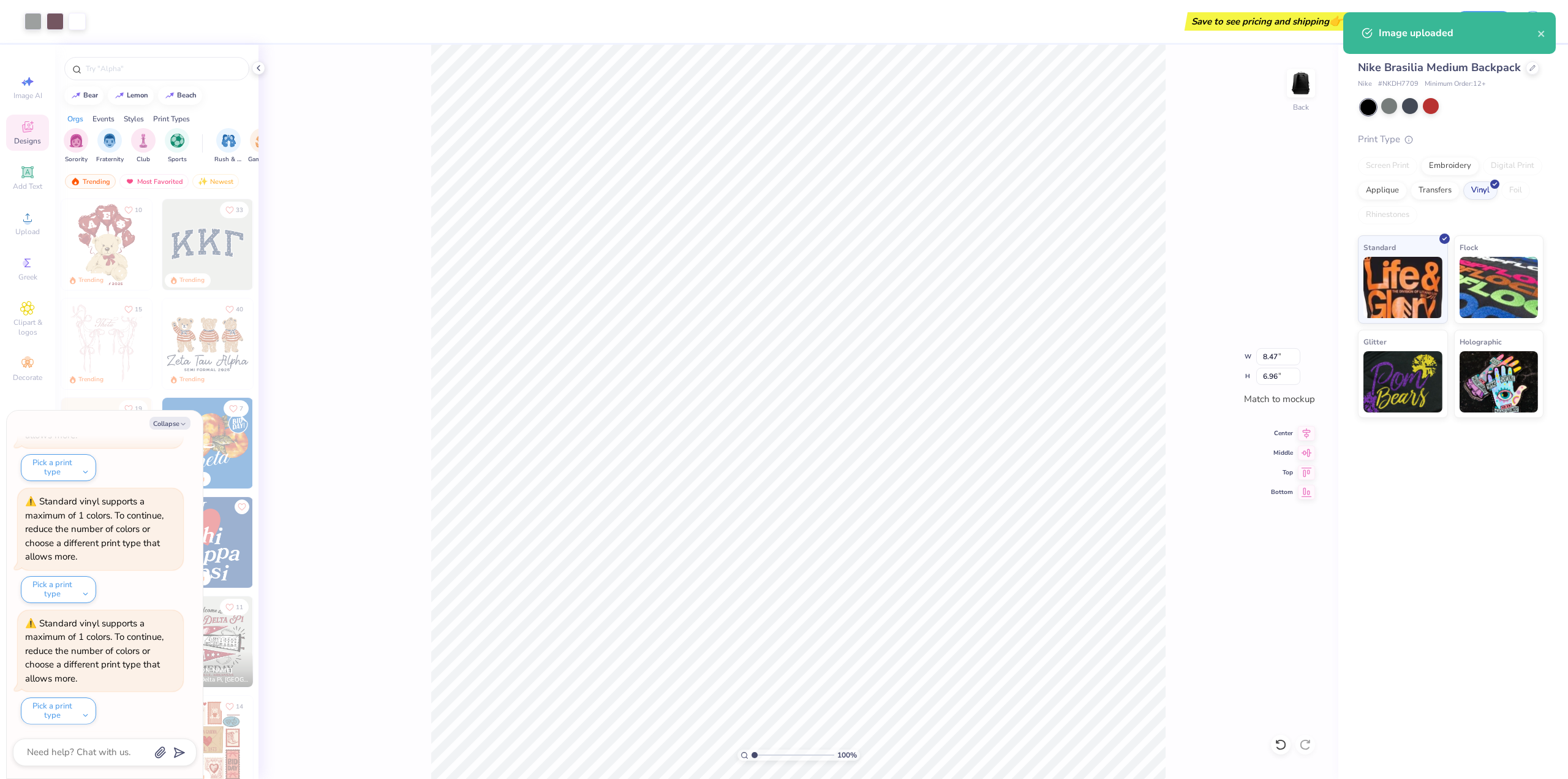
scroll to position [308, 0]
type textarea "x"
type input "5.88"
type input "4.82"
type textarea "x"
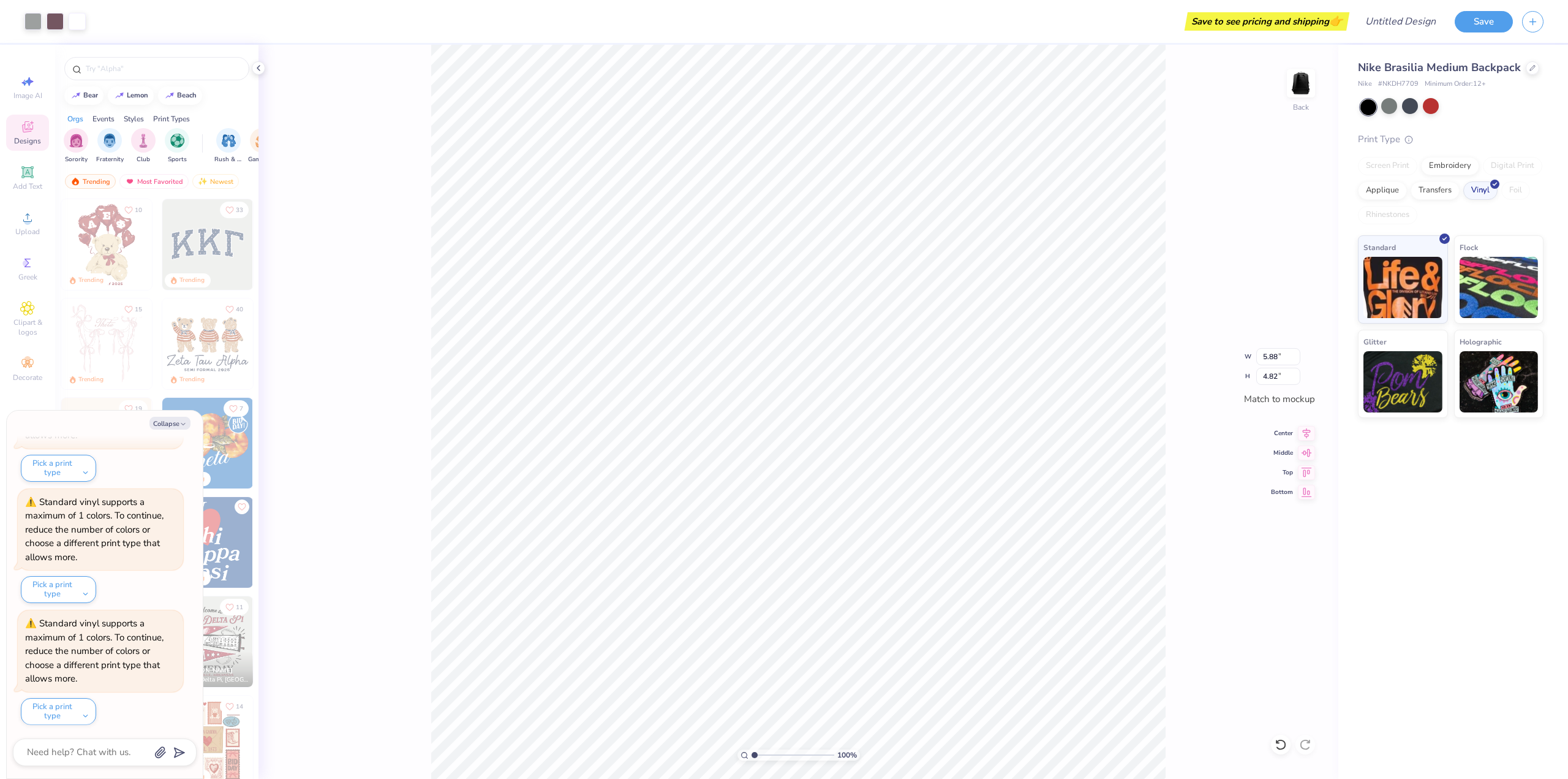
type input "6.29"
type input "5.17"
click at [1438, 109] on div at bounding box center [1431, 106] width 16 height 16
click at [1388, 105] on div at bounding box center [1389, 106] width 16 height 16
click at [1408, 110] on div at bounding box center [1411, 106] width 16 height 16
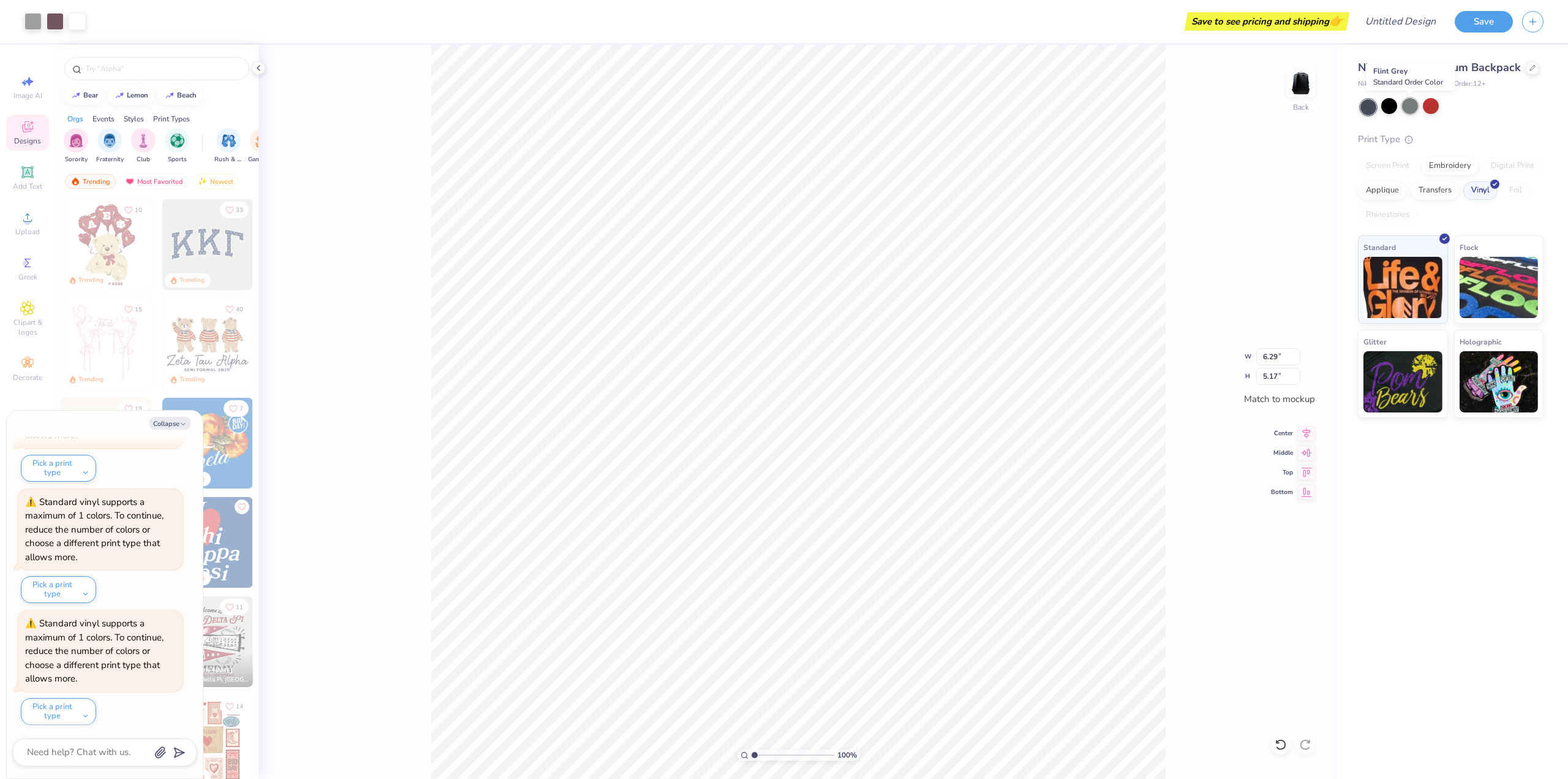
click at [1412, 112] on div at bounding box center [1411, 106] width 16 height 16
click at [22, 215] on icon at bounding box center [28, 218] width 15 height 15
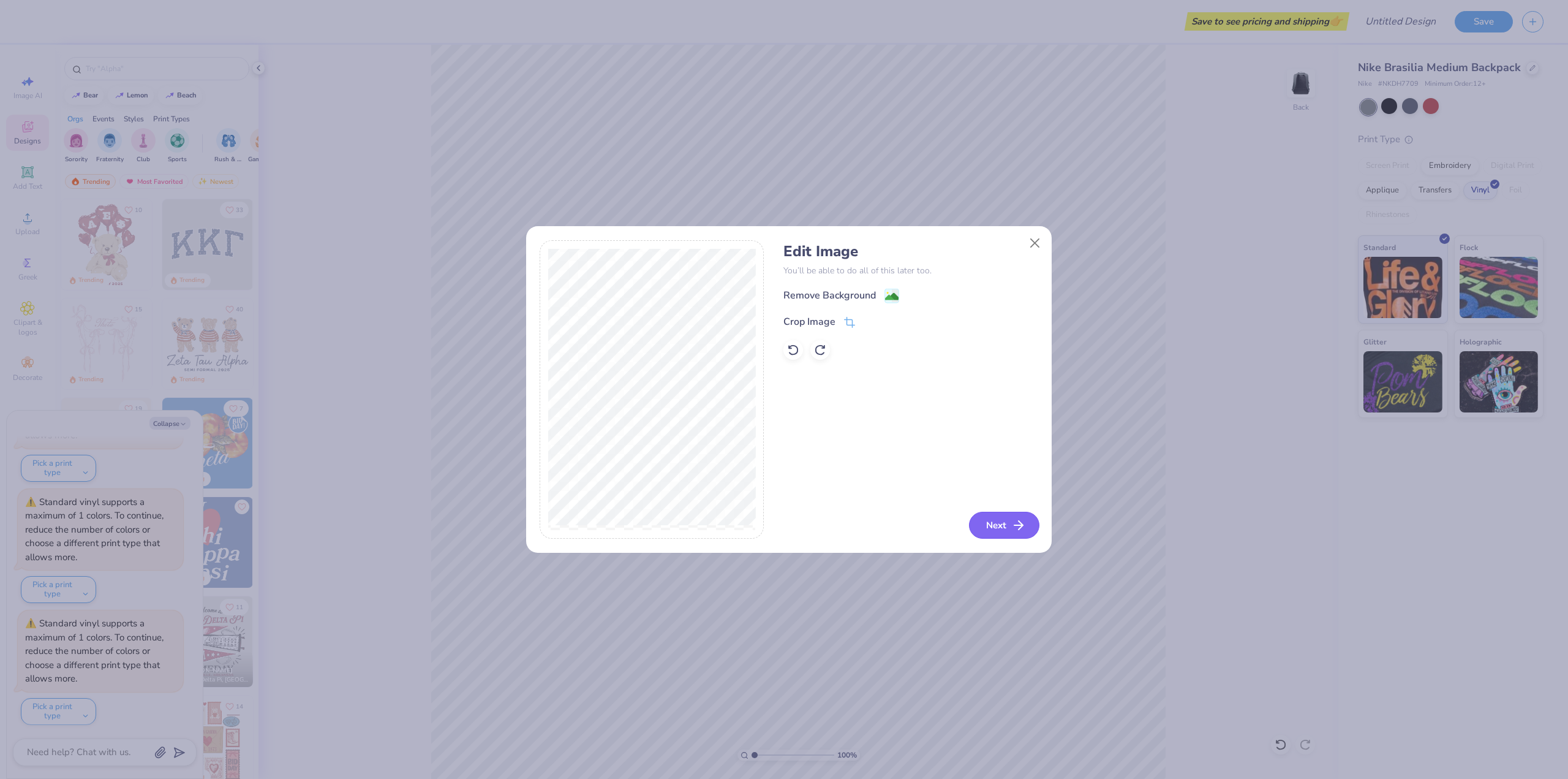
click at [1014, 529] on icon "button" at bounding box center [1018, 525] width 15 height 15
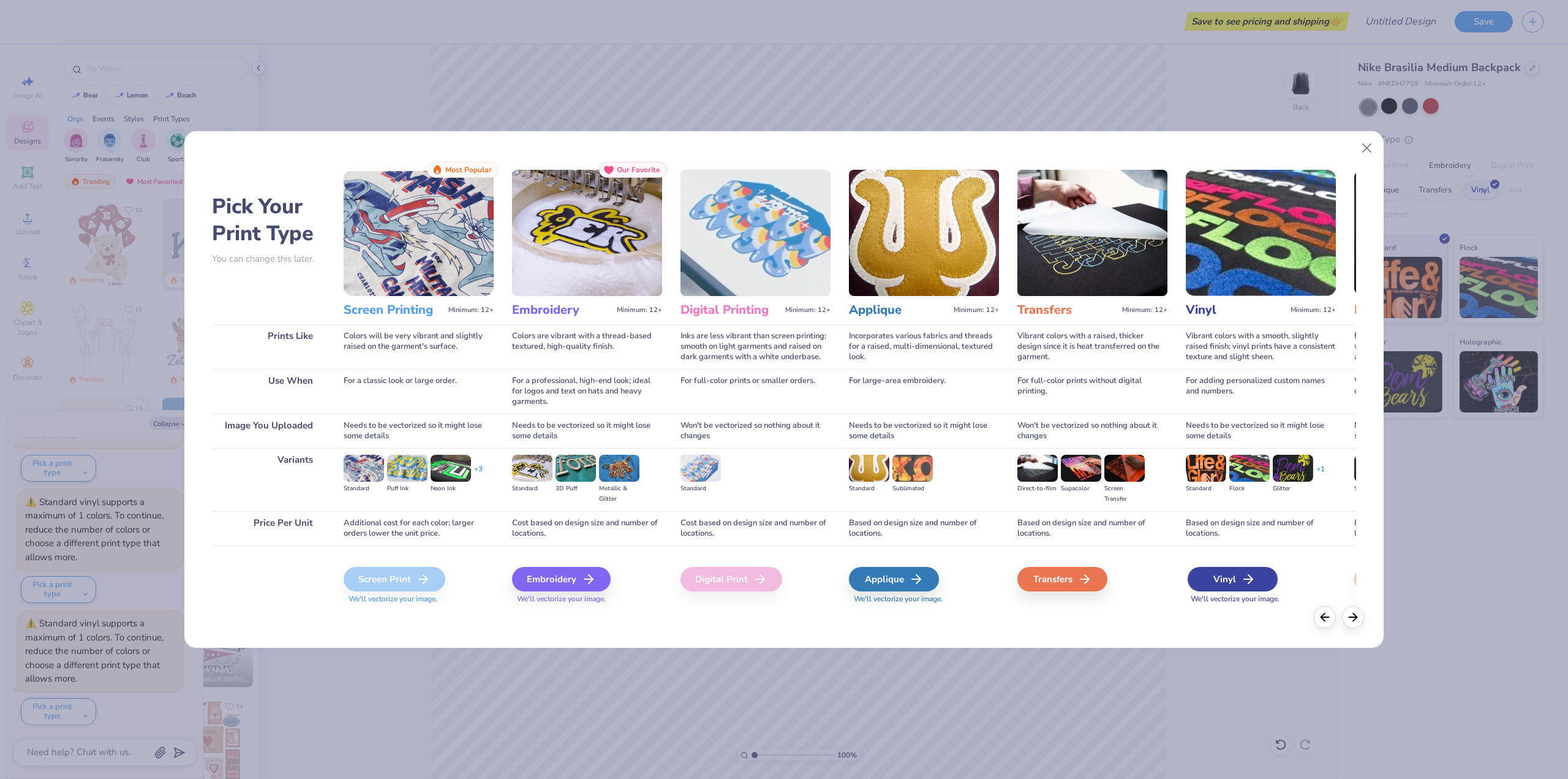
click at [1198, 574] on div "Vinyl" at bounding box center [1233, 579] width 90 height 24
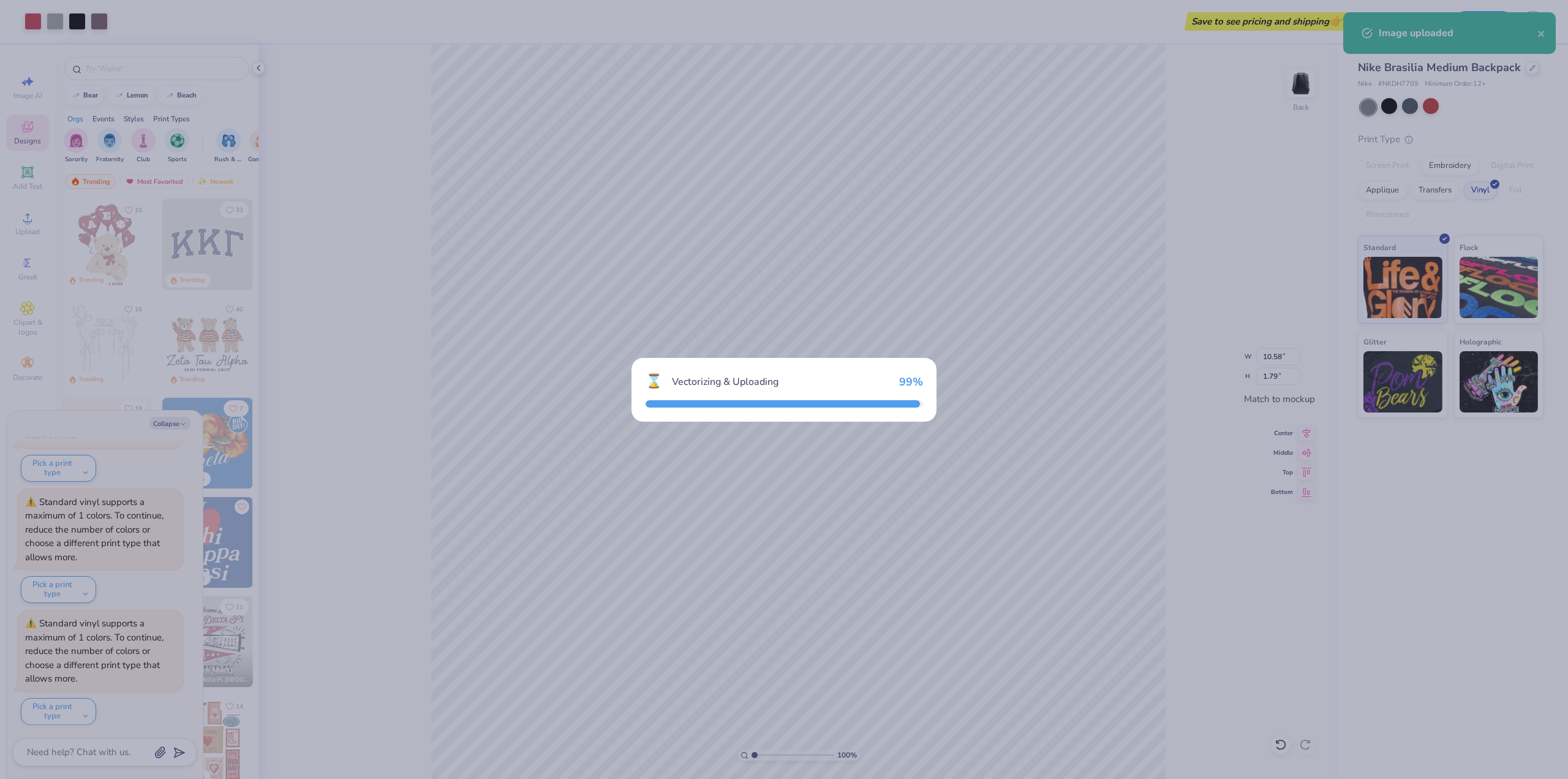
scroll to position [430, 0]
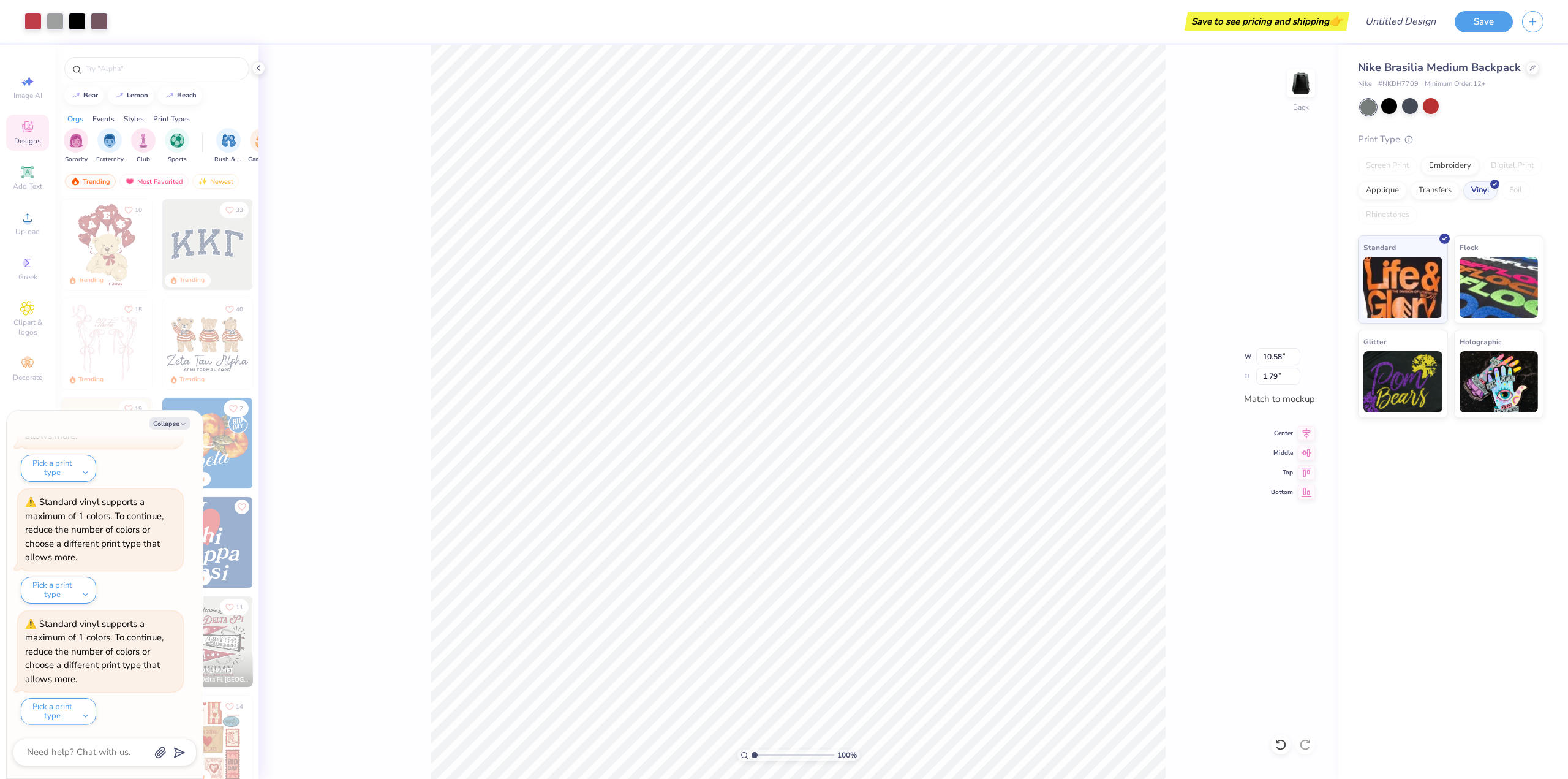
type textarea "x"
type input "9.03"
type input "1.52"
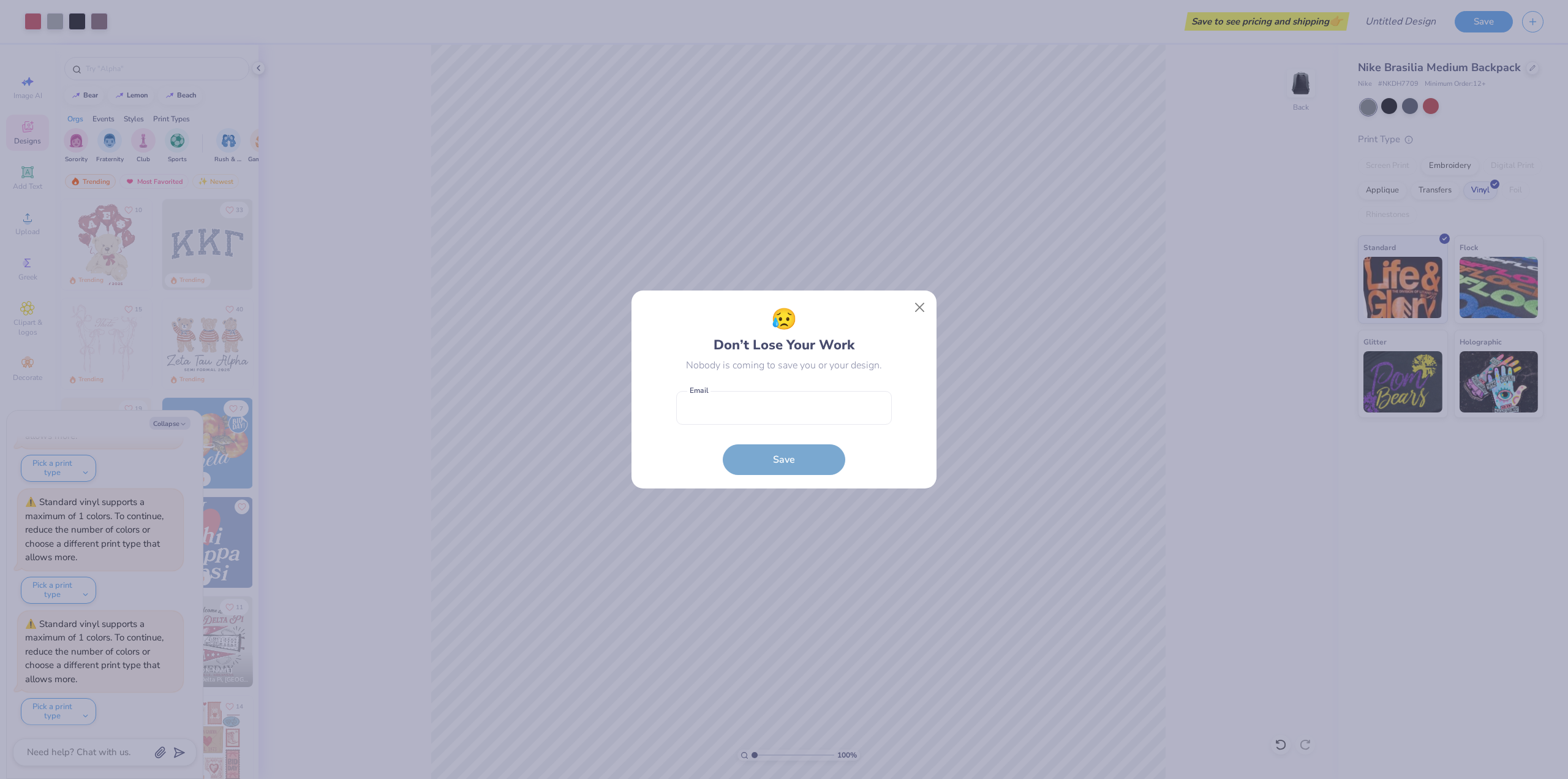
click at [900, 321] on div "😥 Don’t Lose Your Work Nobody is coming to save you or your design. Email is a …" at bounding box center [784, 390] width 277 height 171
click at [917, 307] on button "Close" at bounding box center [920, 308] width 24 height 24
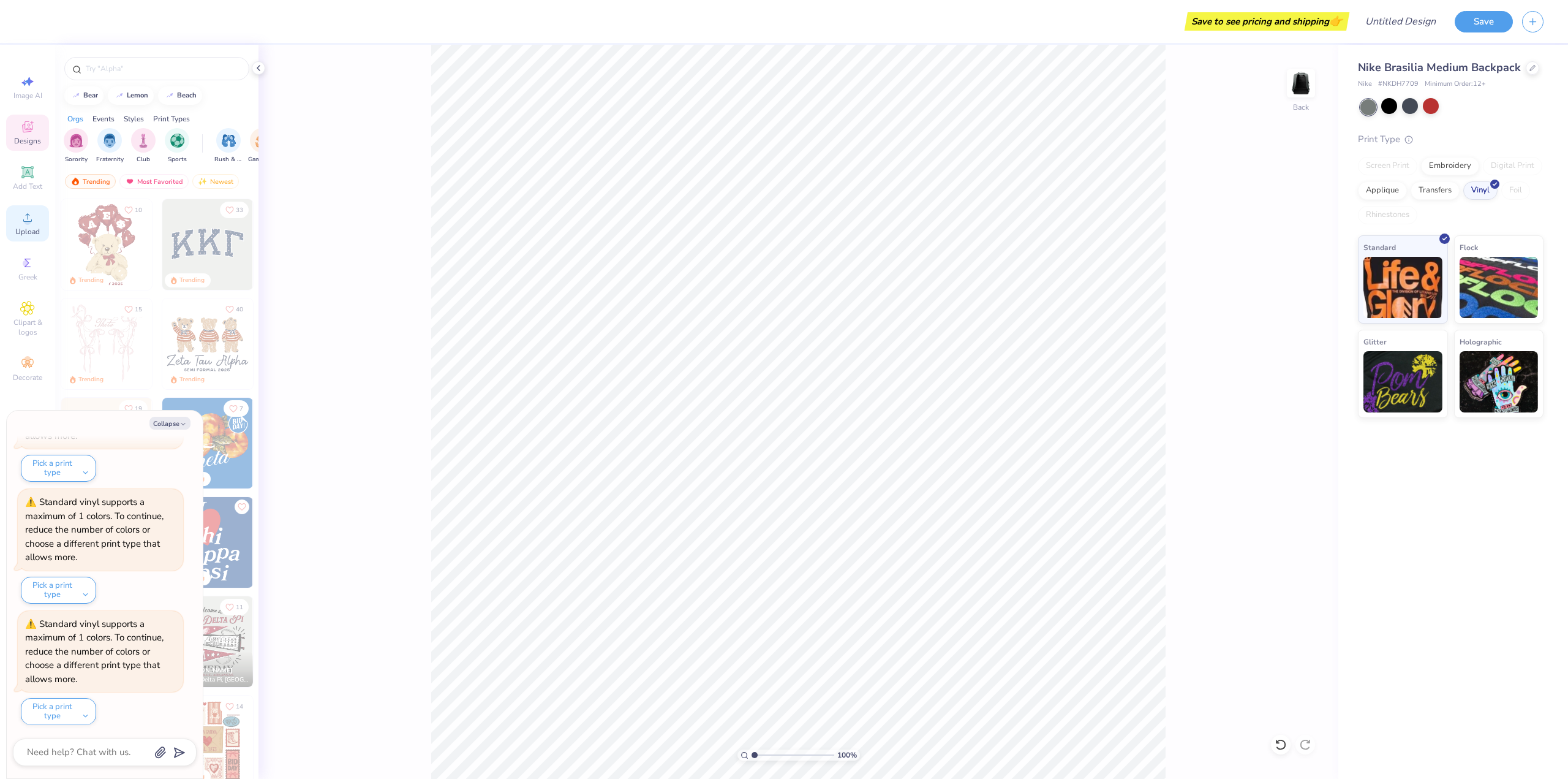
click at [23, 224] on icon at bounding box center [28, 218] width 15 height 15
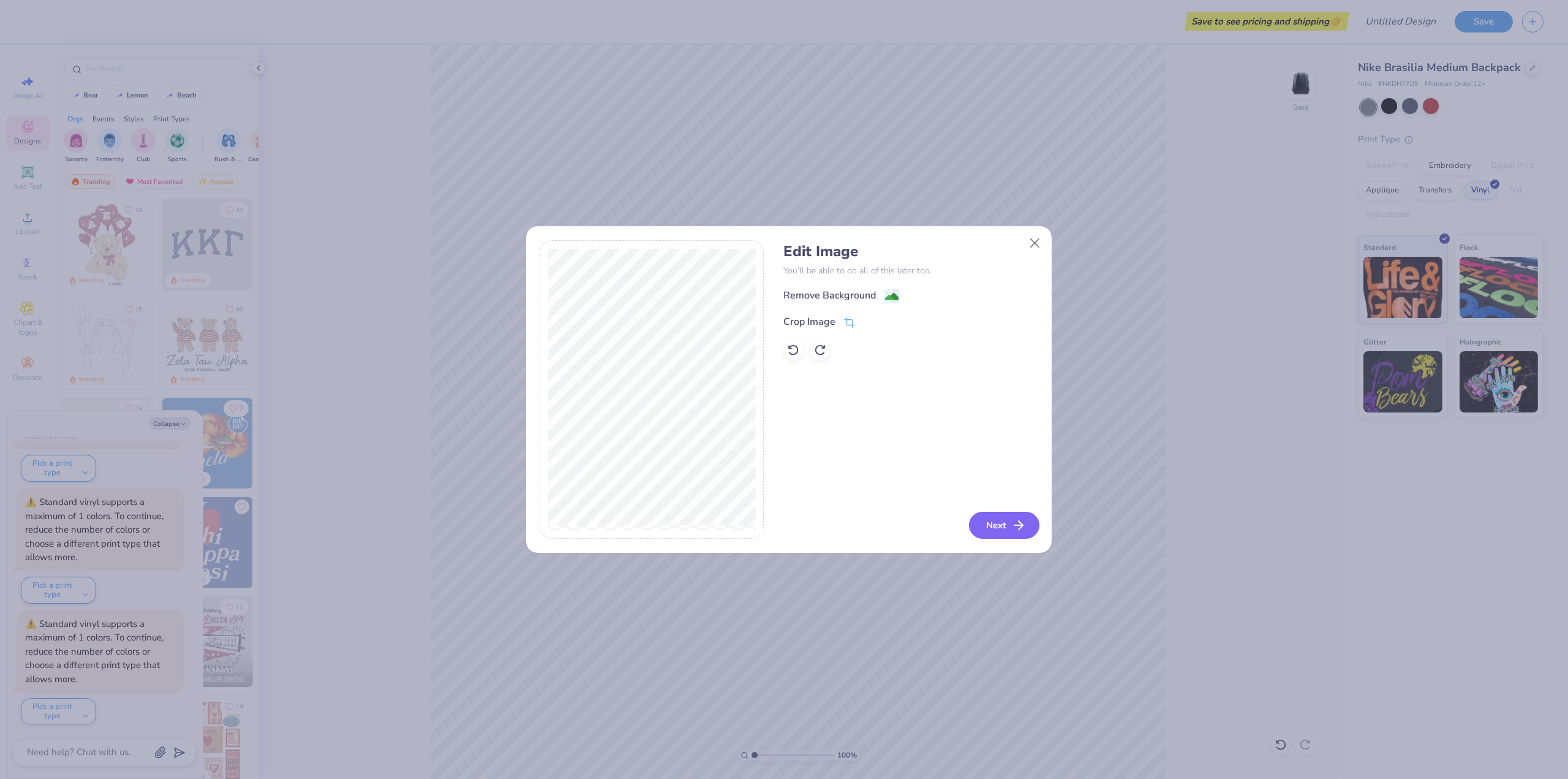
click at [1003, 518] on button "Next" at bounding box center [1004, 524] width 70 height 27
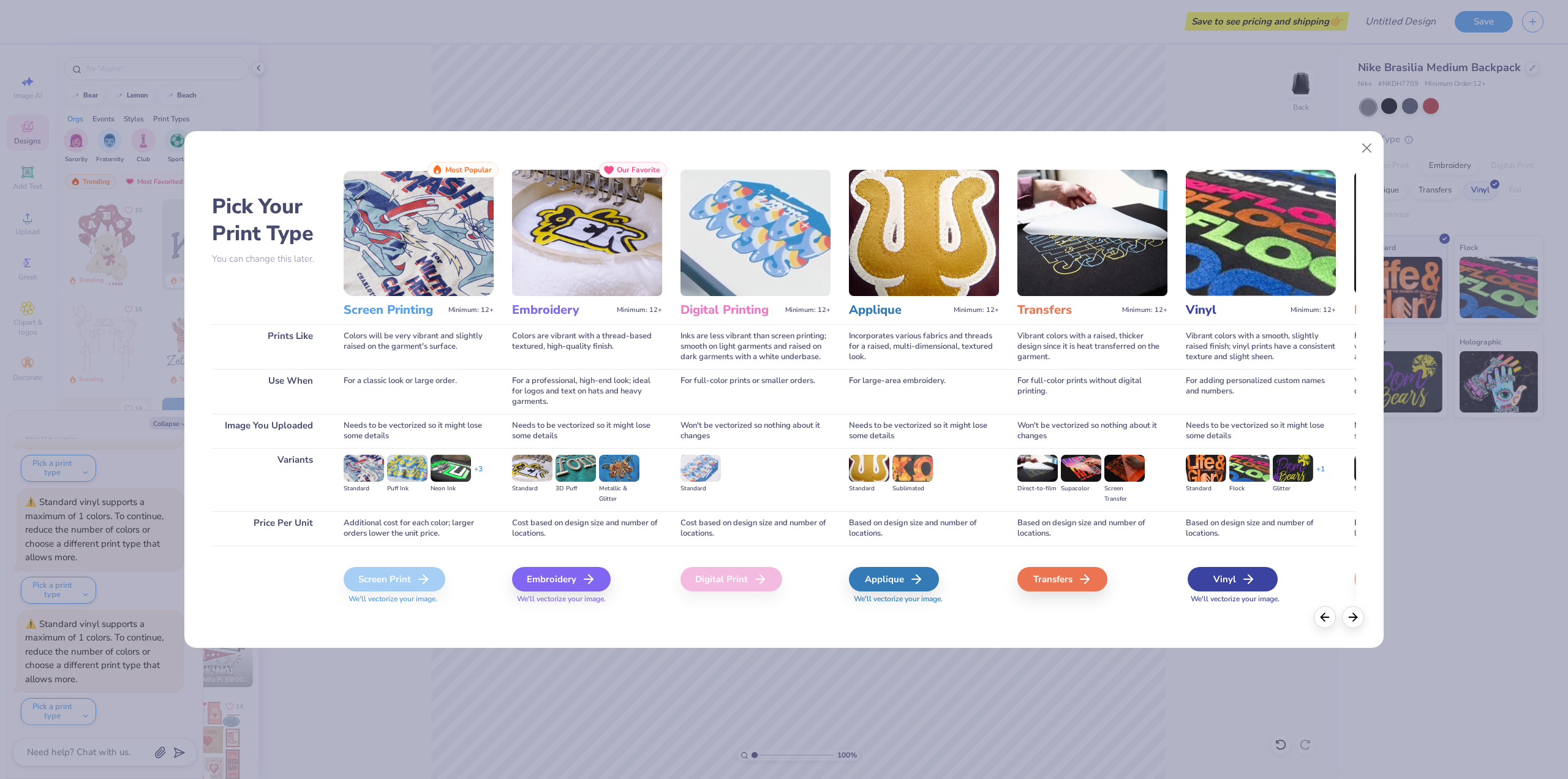
click at [1226, 573] on div "Vinyl" at bounding box center [1233, 579] width 90 height 24
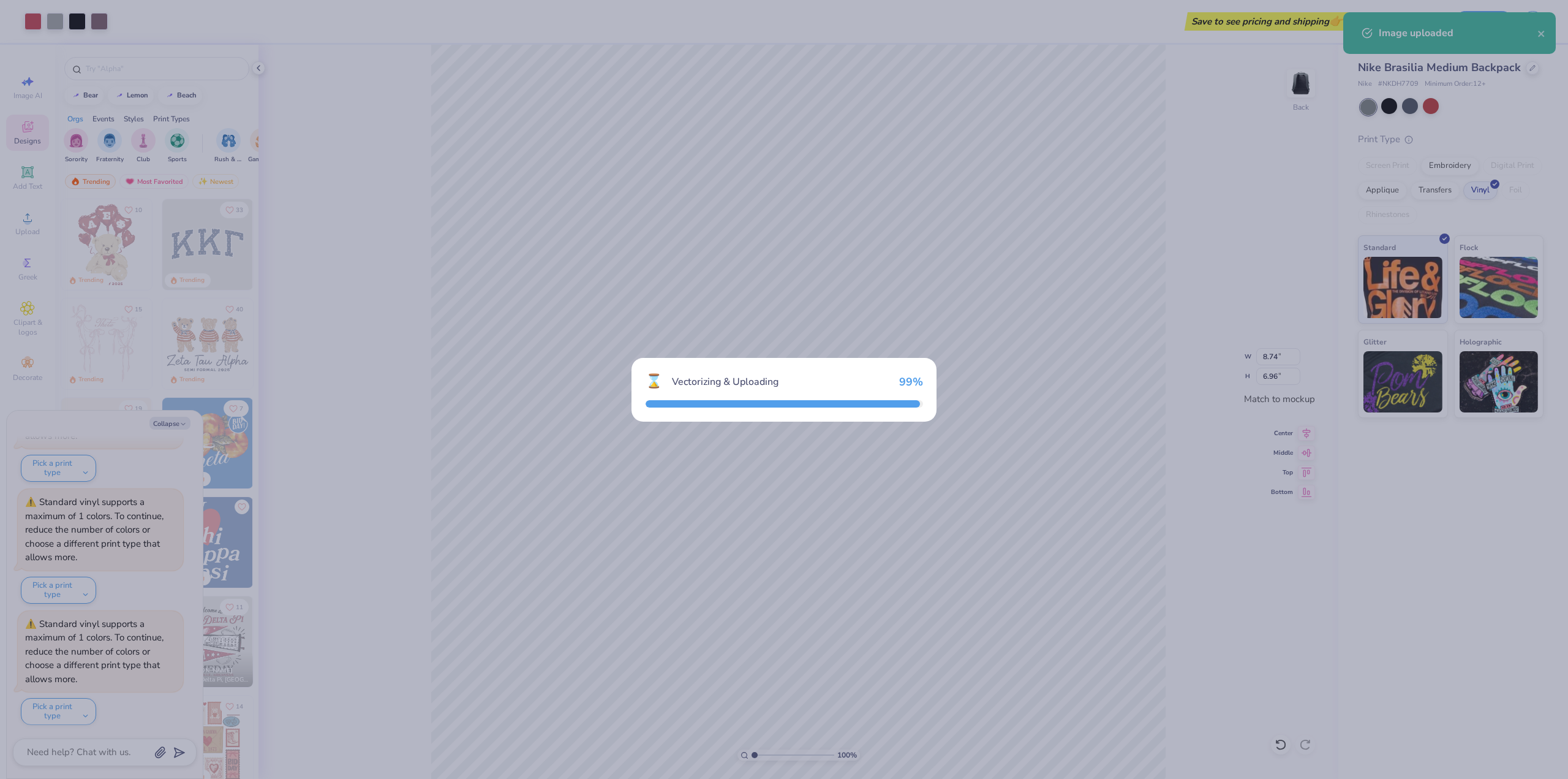
scroll to position [551, 0]
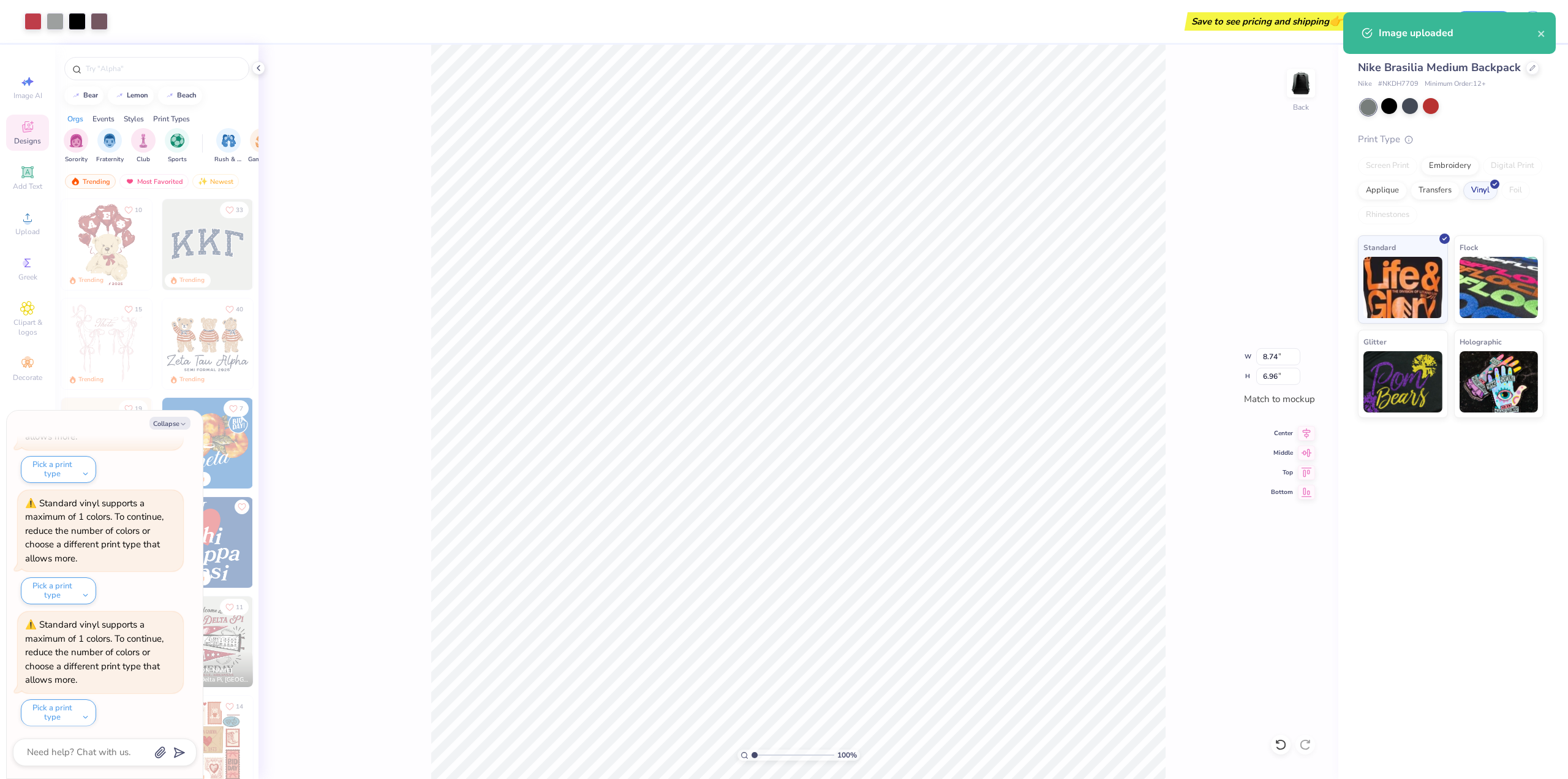
type textarea "x"
type input "6.67"
type input "5.31"
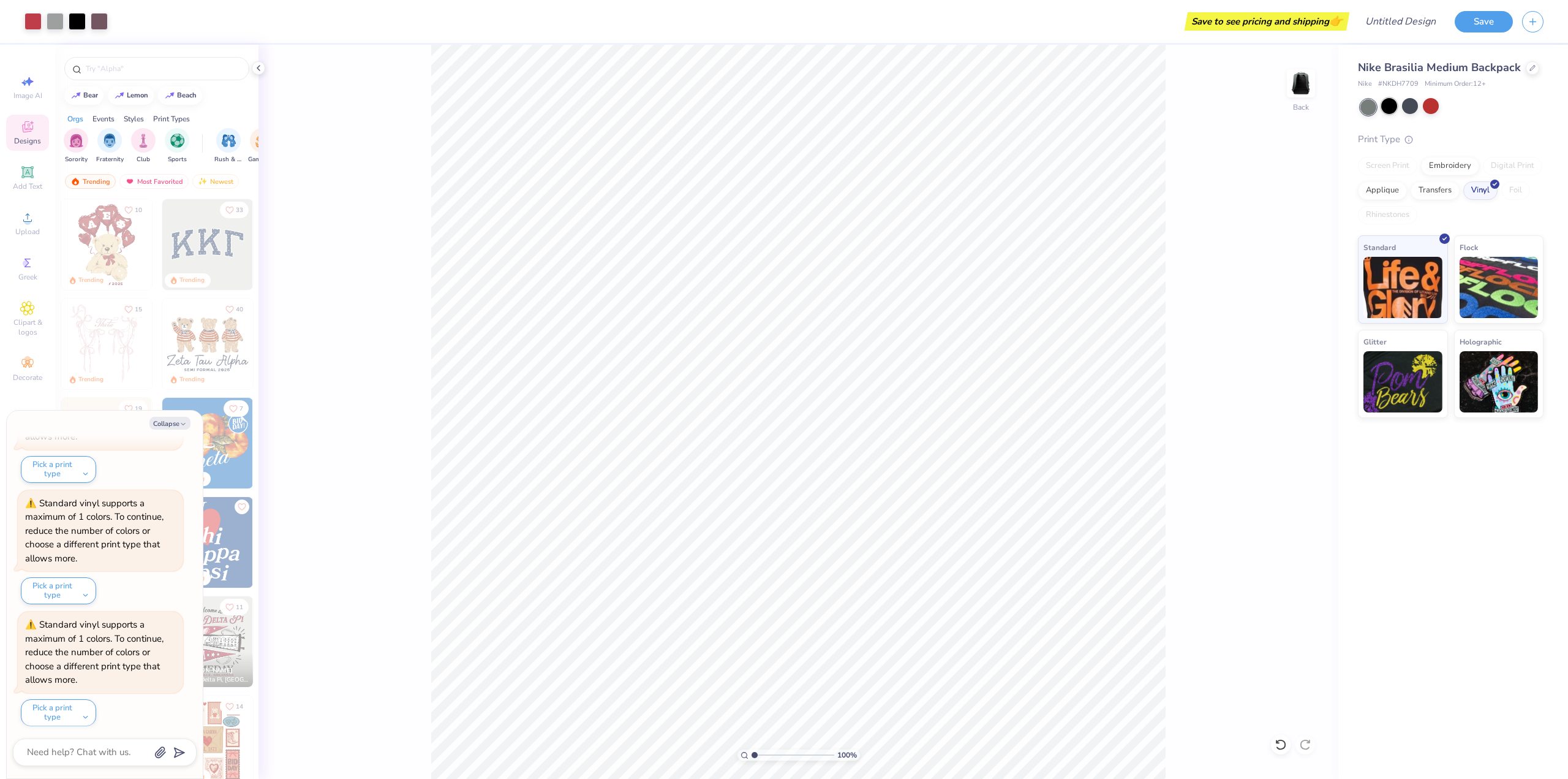
click at [1393, 102] on div at bounding box center [1389, 106] width 16 height 16
click at [26, 218] on icon at bounding box center [28, 218] width 15 height 15
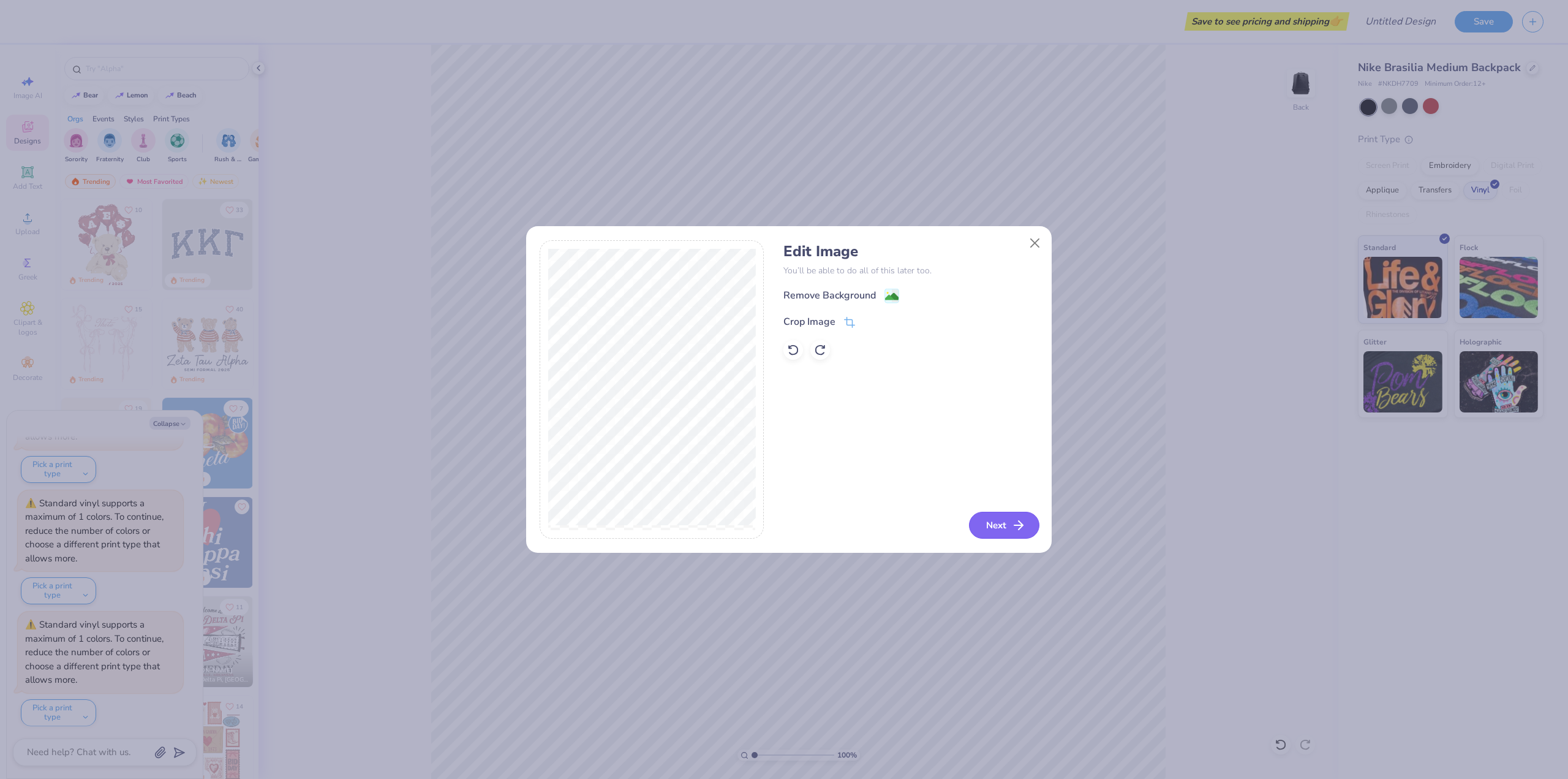
click at [1005, 532] on button "Next" at bounding box center [1004, 524] width 70 height 27
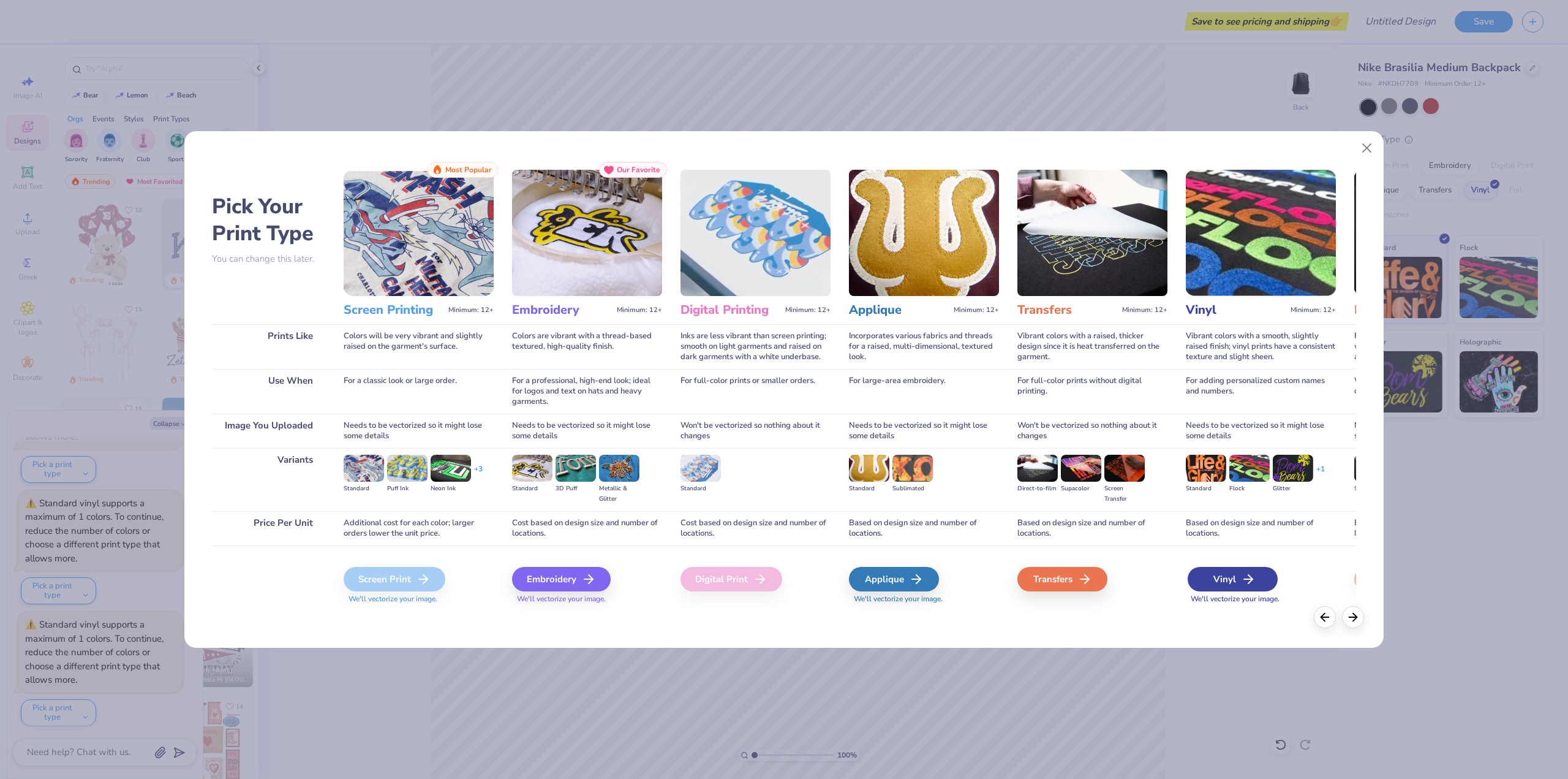
click at [1232, 578] on div "Vinyl" at bounding box center [1233, 579] width 90 height 24
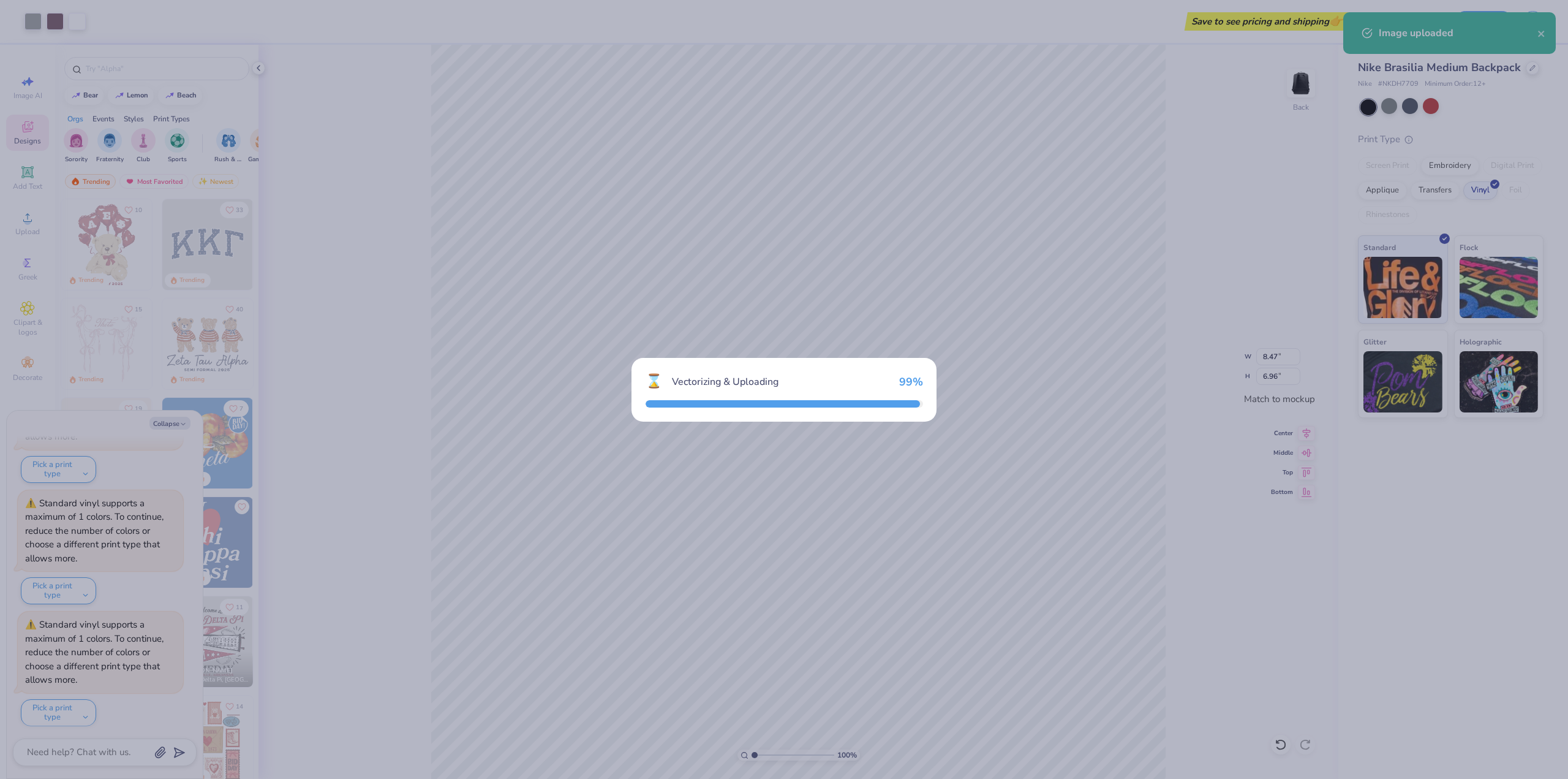
scroll to position [671, 0]
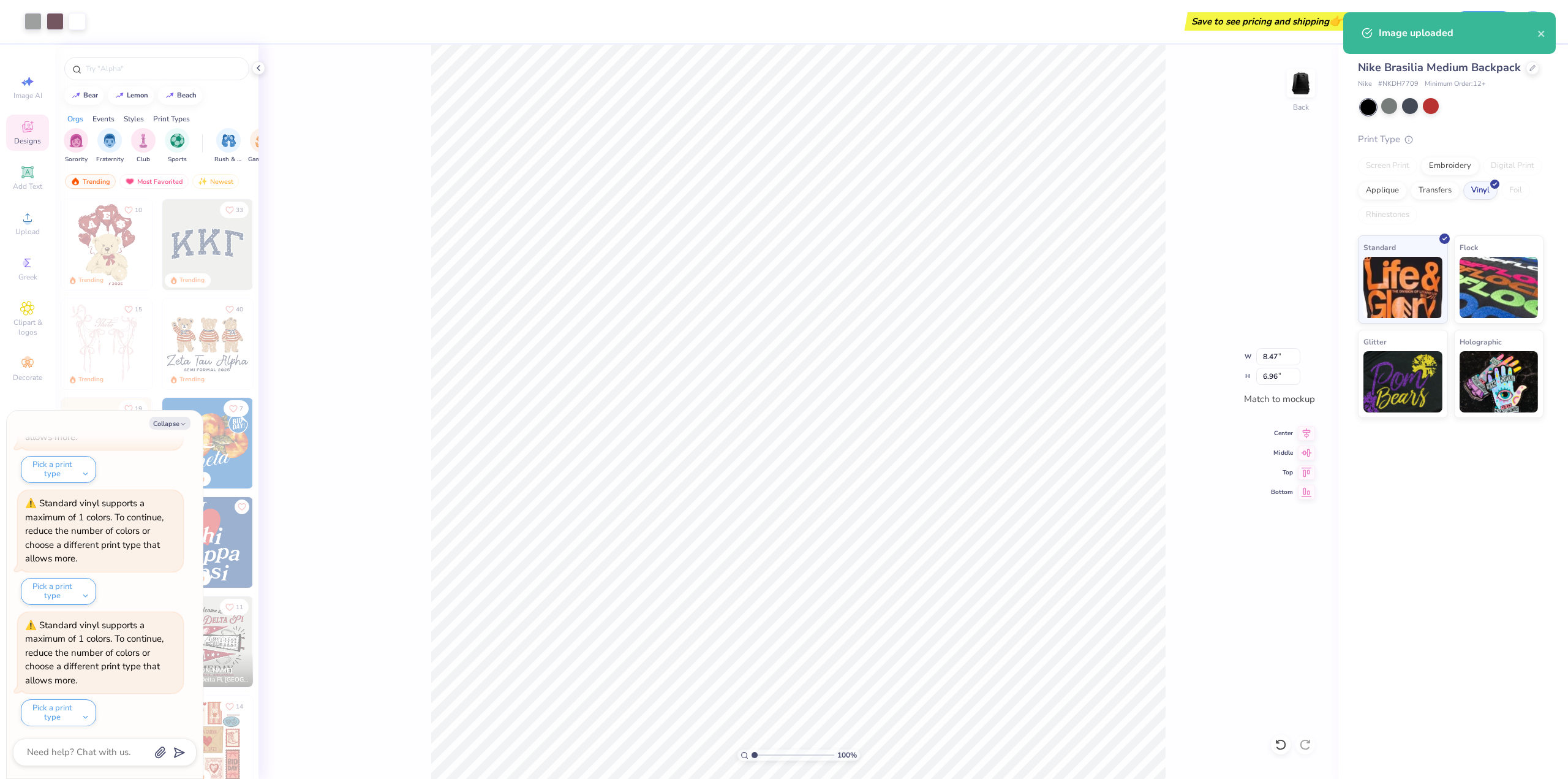
type textarea "x"
type input "7.15"
type input "5.87"
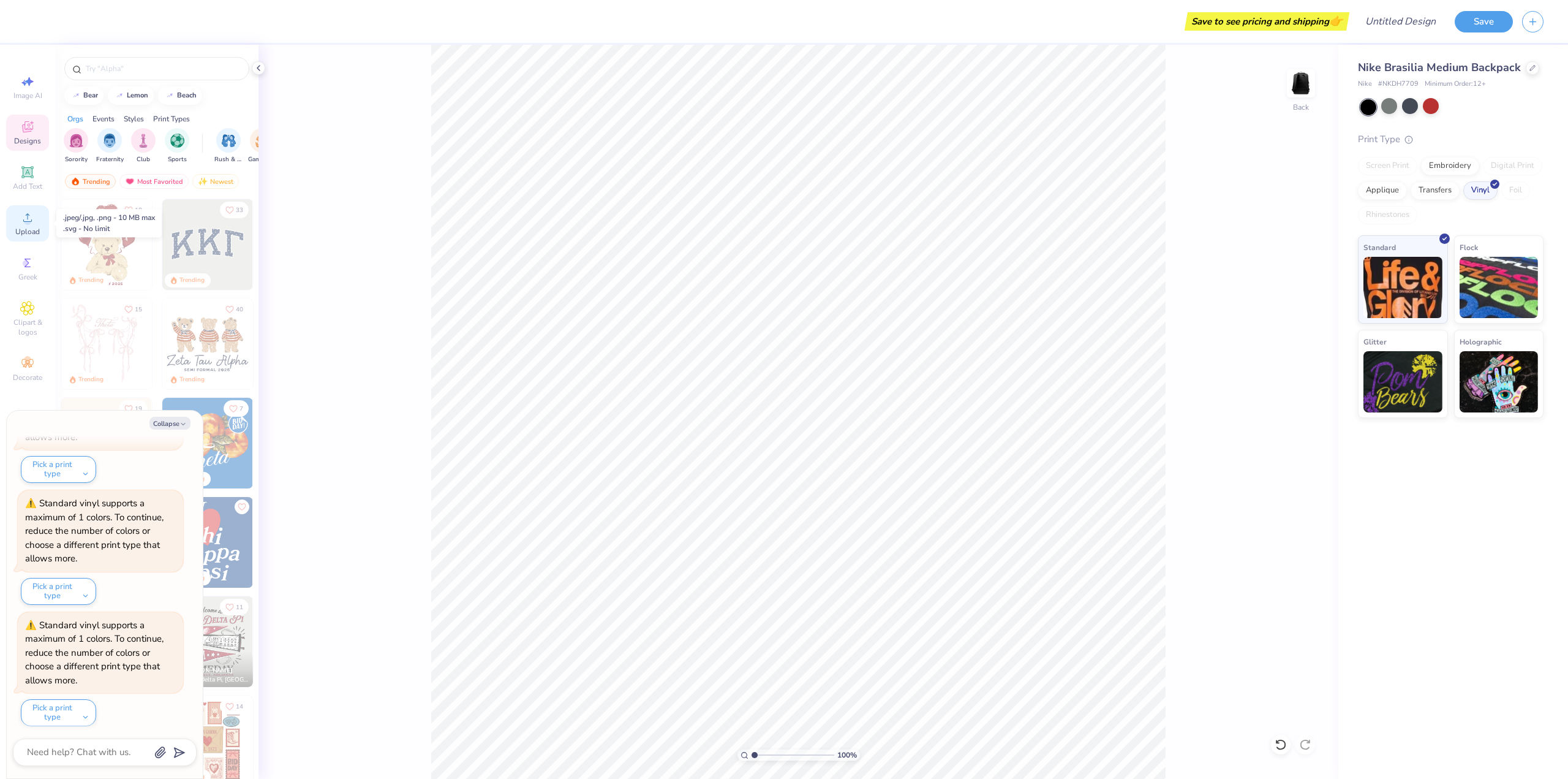
click at [34, 221] on icon at bounding box center [28, 218] width 15 height 15
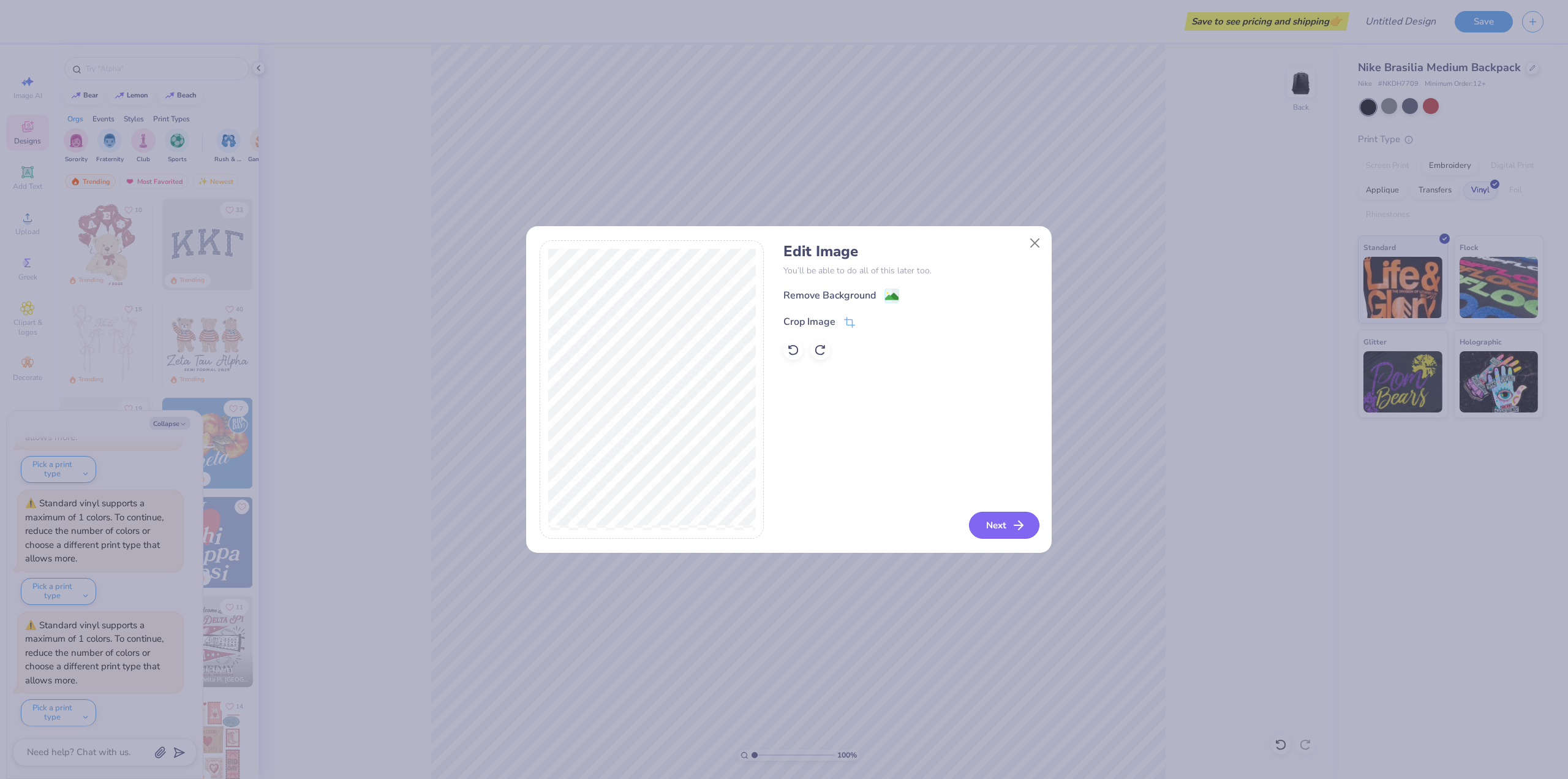
click at [1017, 529] on icon "button" at bounding box center [1018, 525] width 15 height 15
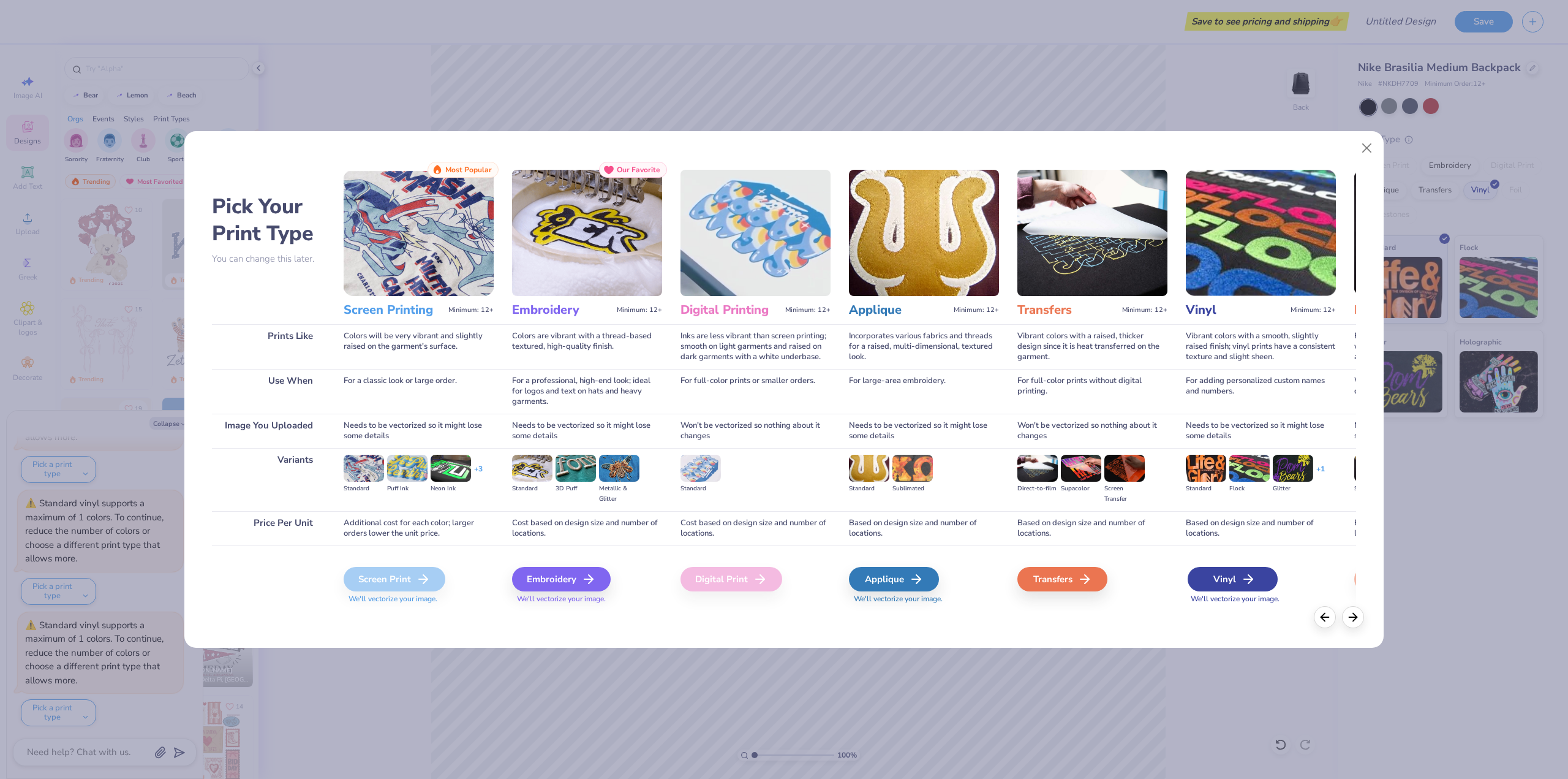
click at [1206, 583] on div "Vinyl" at bounding box center [1233, 579] width 90 height 24
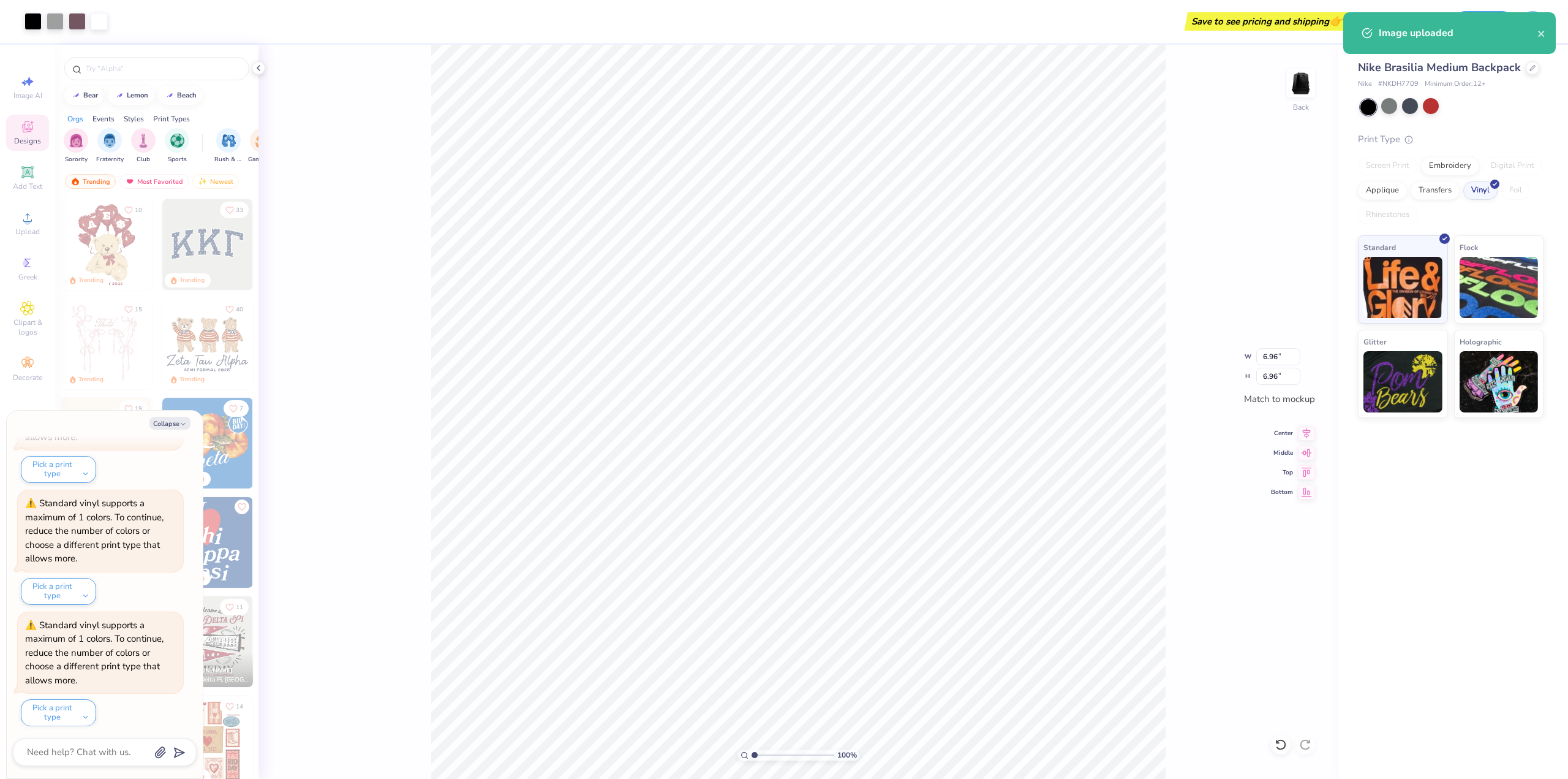
scroll to position [793, 0]
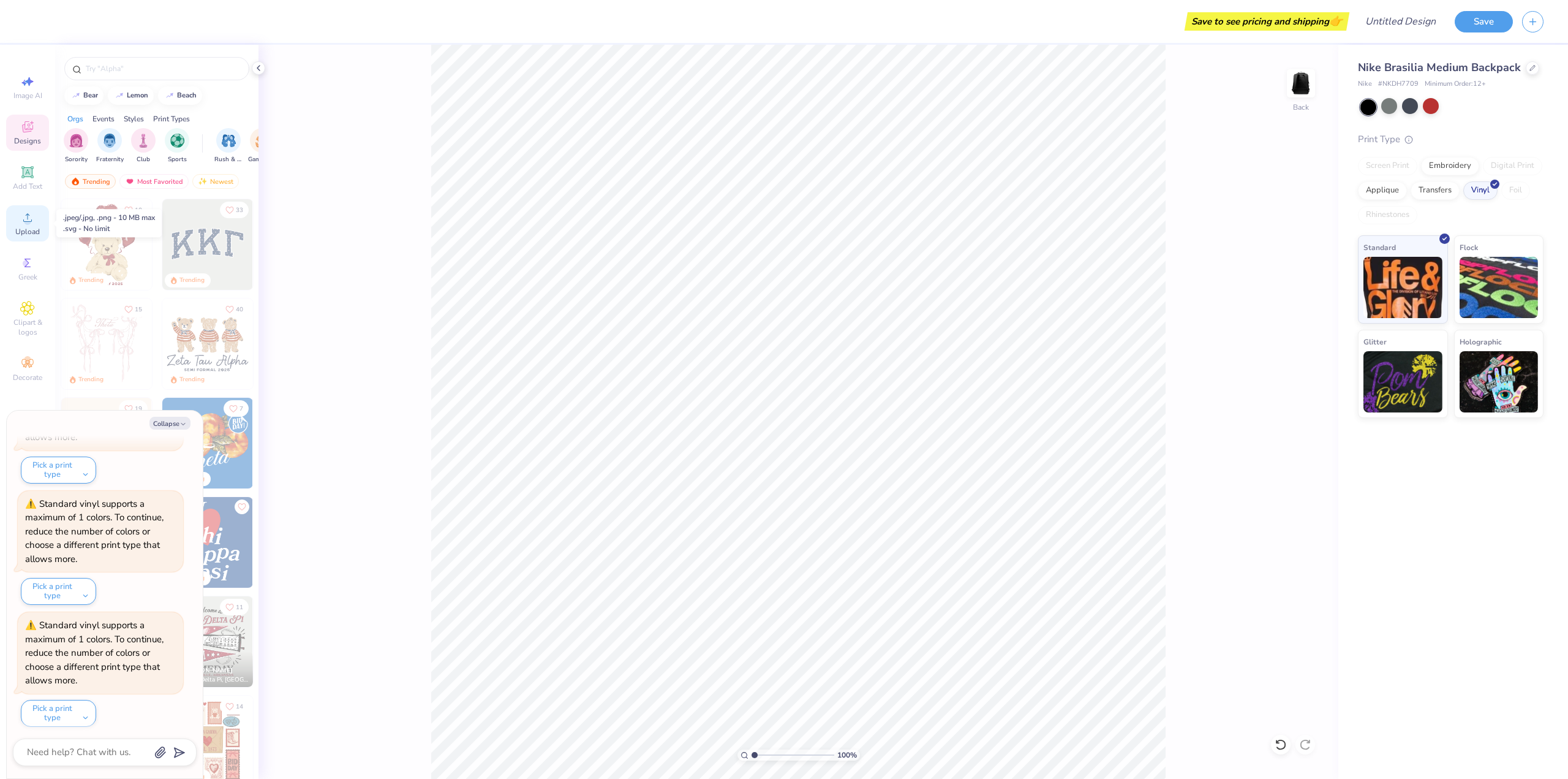
click at [36, 224] on div "Upload" at bounding box center [28, 224] width 43 height 36
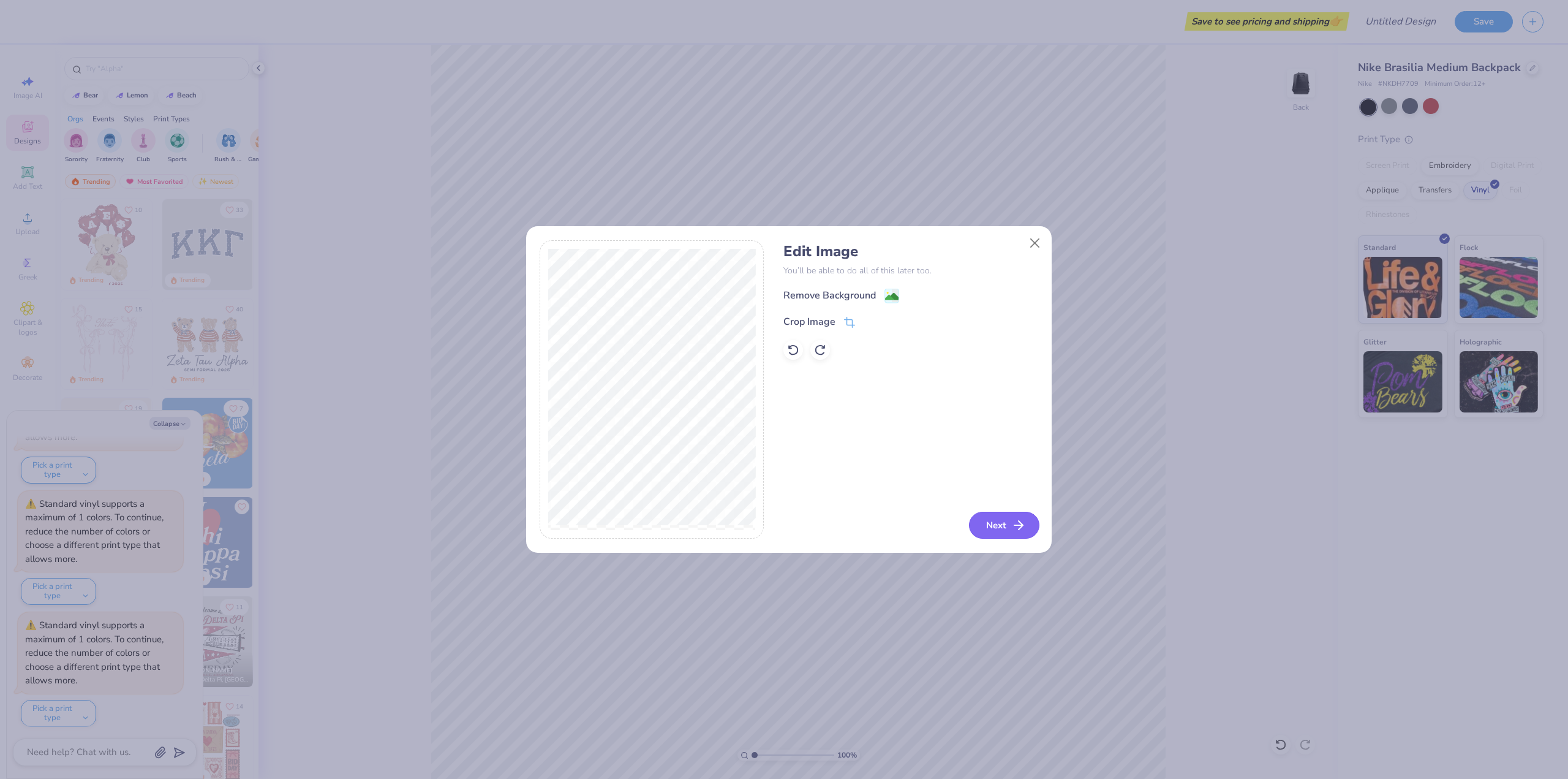
click at [1023, 524] on icon "button" at bounding box center [1018, 525] width 15 height 15
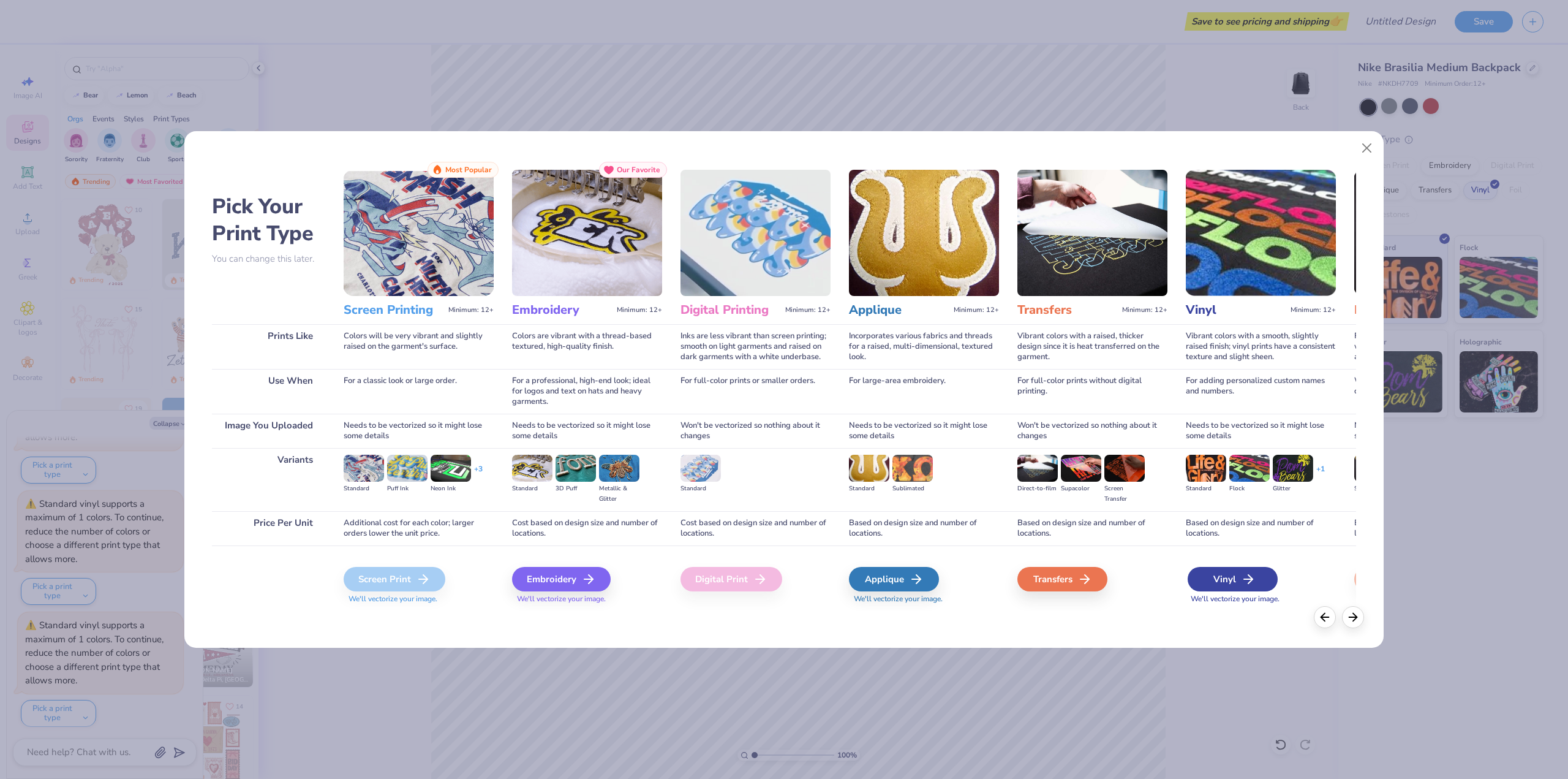
click at [1217, 570] on div "Vinyl" at bounding box center [1233, 579] width 90 height 24
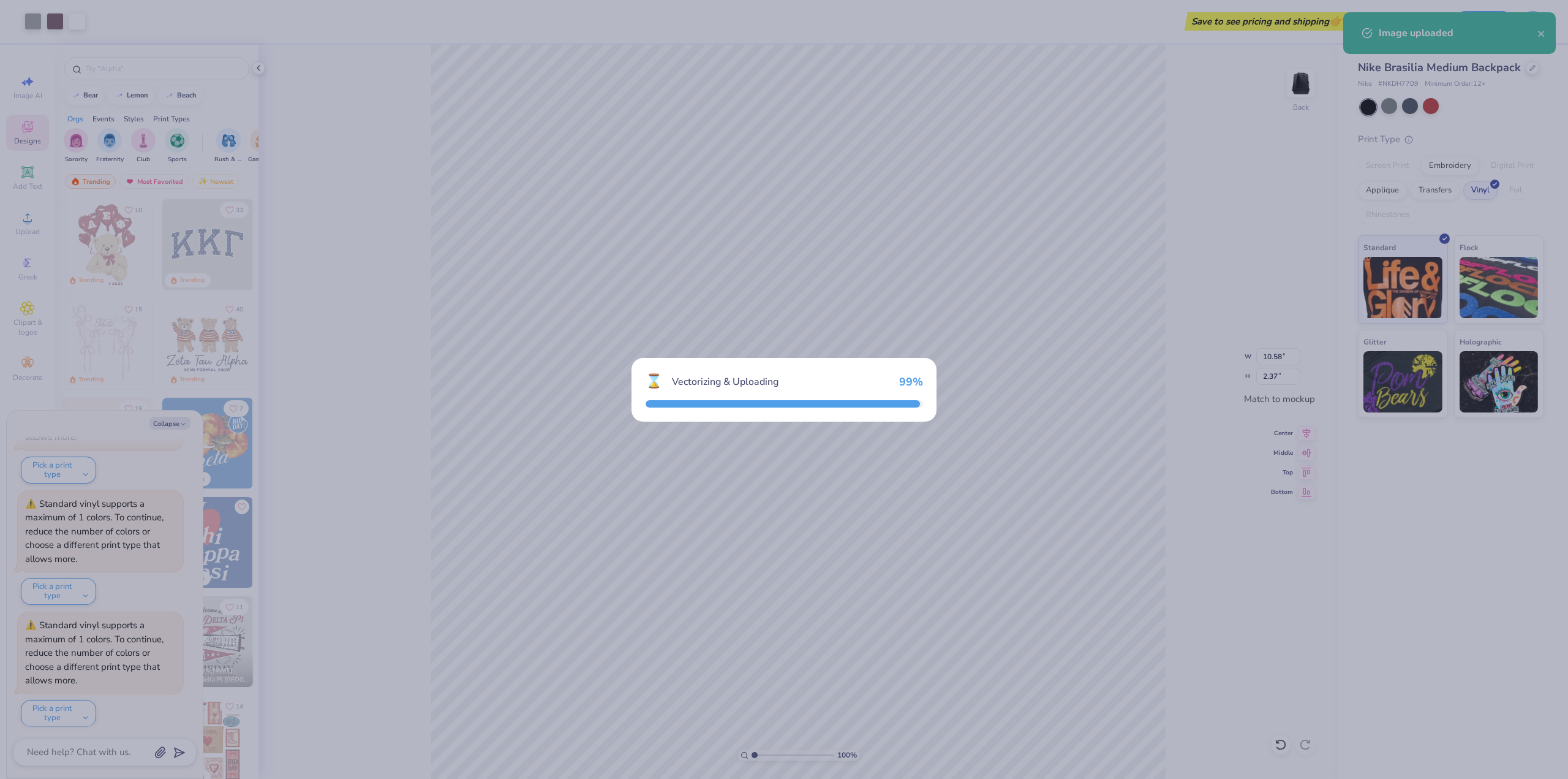
scroll to position [914, 0]
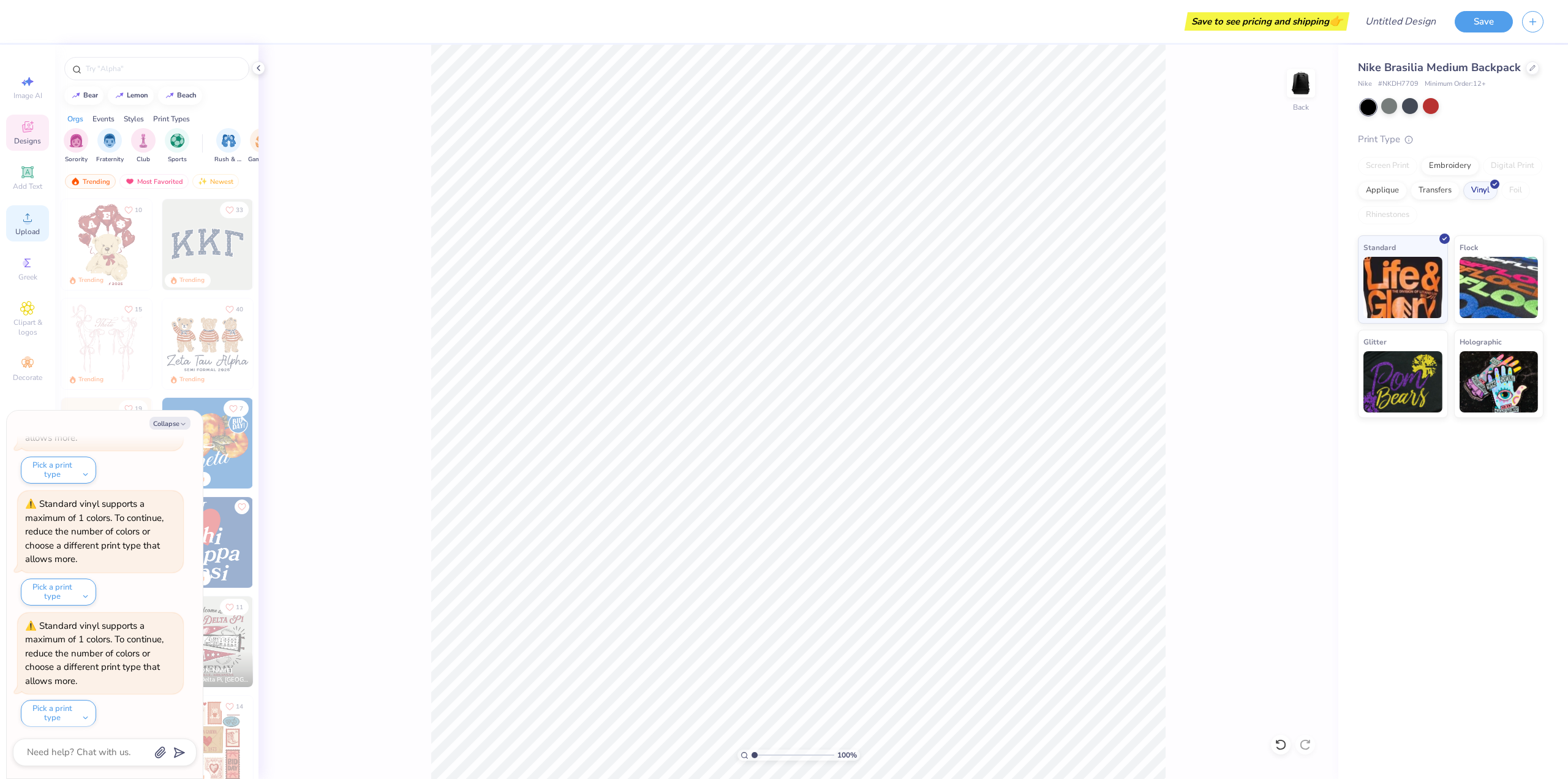
click at [32, 218] on icon at bounding box center [28, 218] width 15 height 15
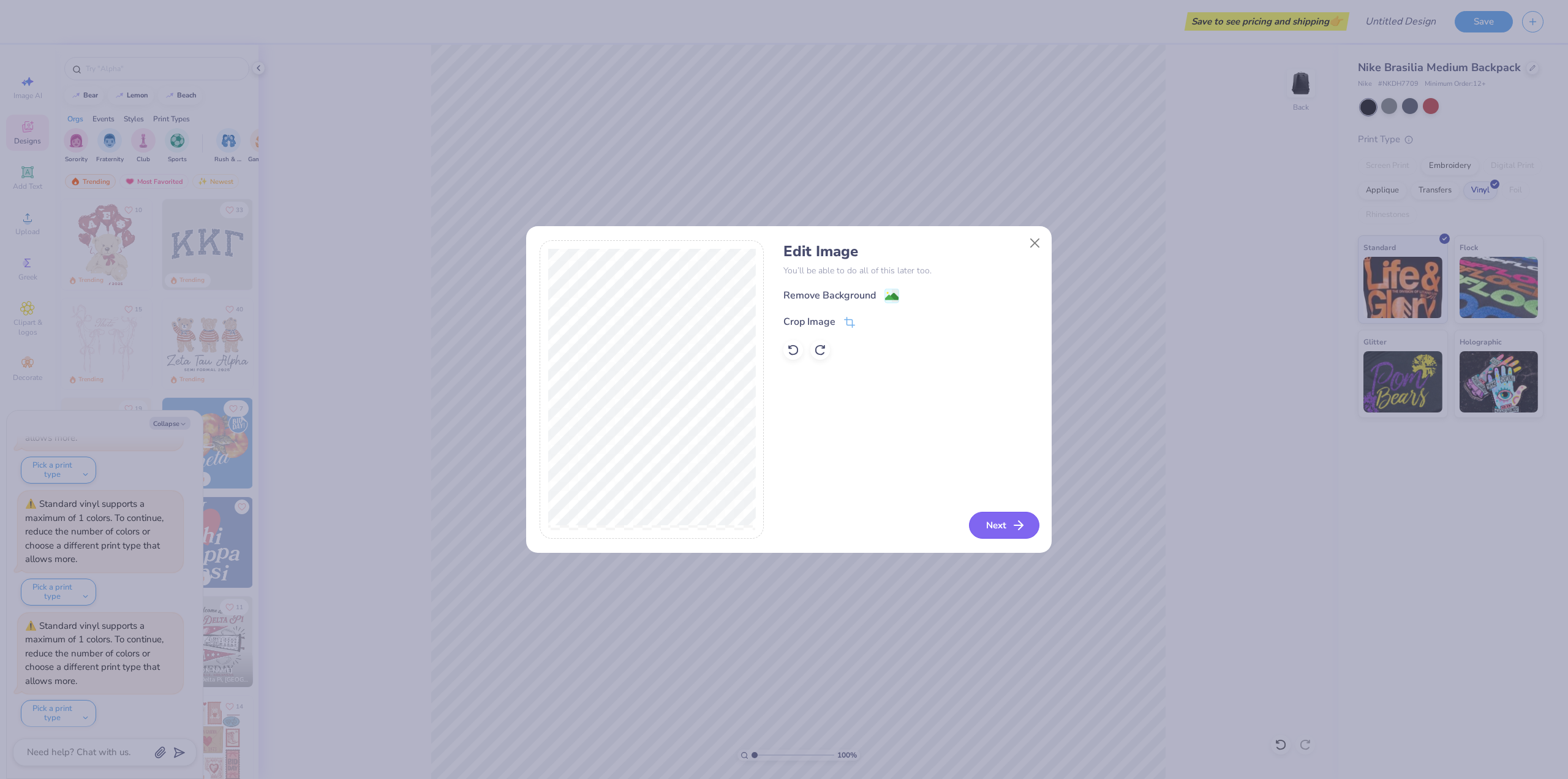
click at [989, 529] on button "Next" at bounding box center [1004, 524] width 70 height 27
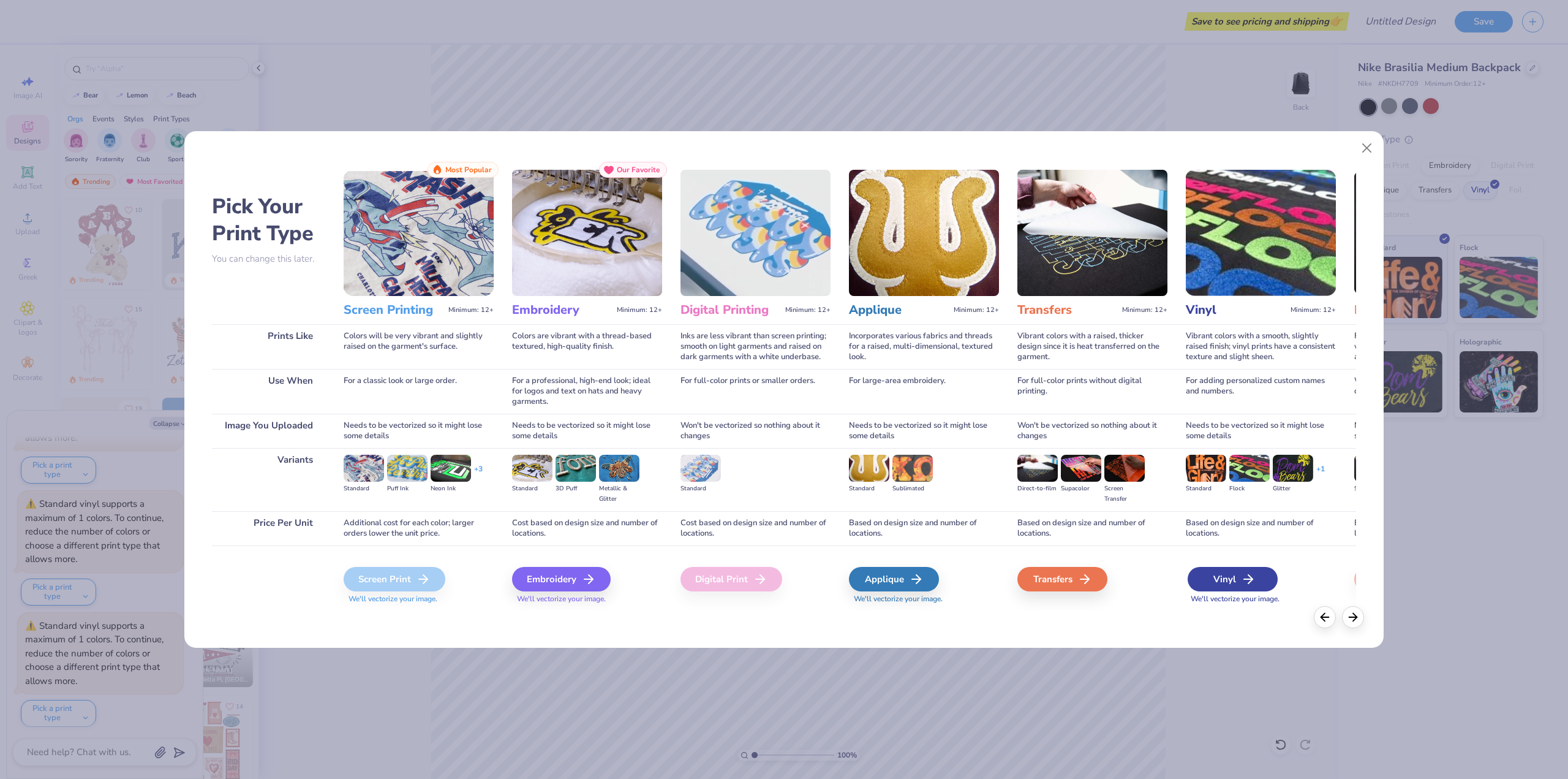
click at [1241, 585] on icon at bounding box center [1248, 579] width 15 height 15
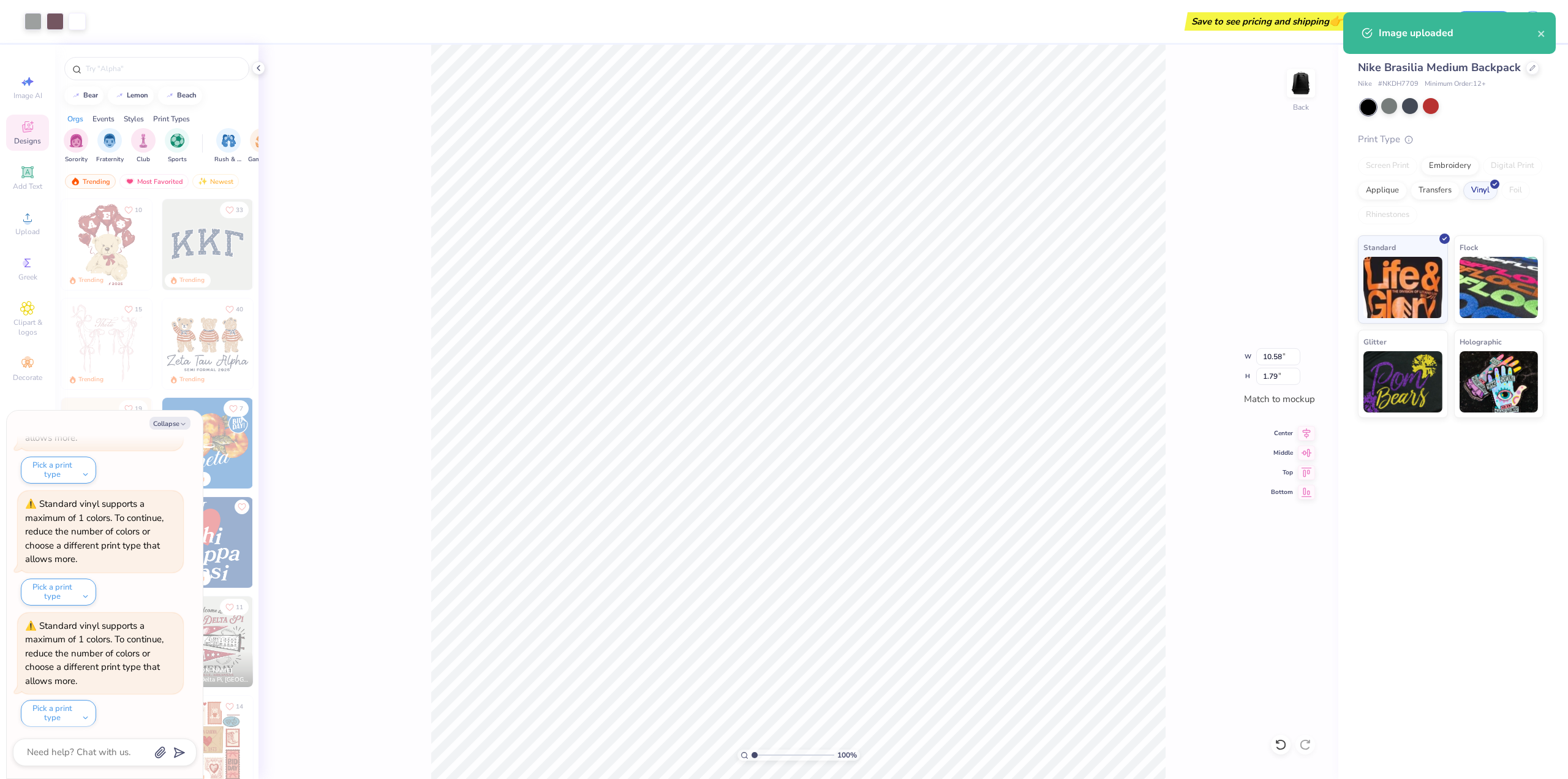
scroll to position [1036, 0]
type textarea "x"
type input "9.39"
type input "1.59"
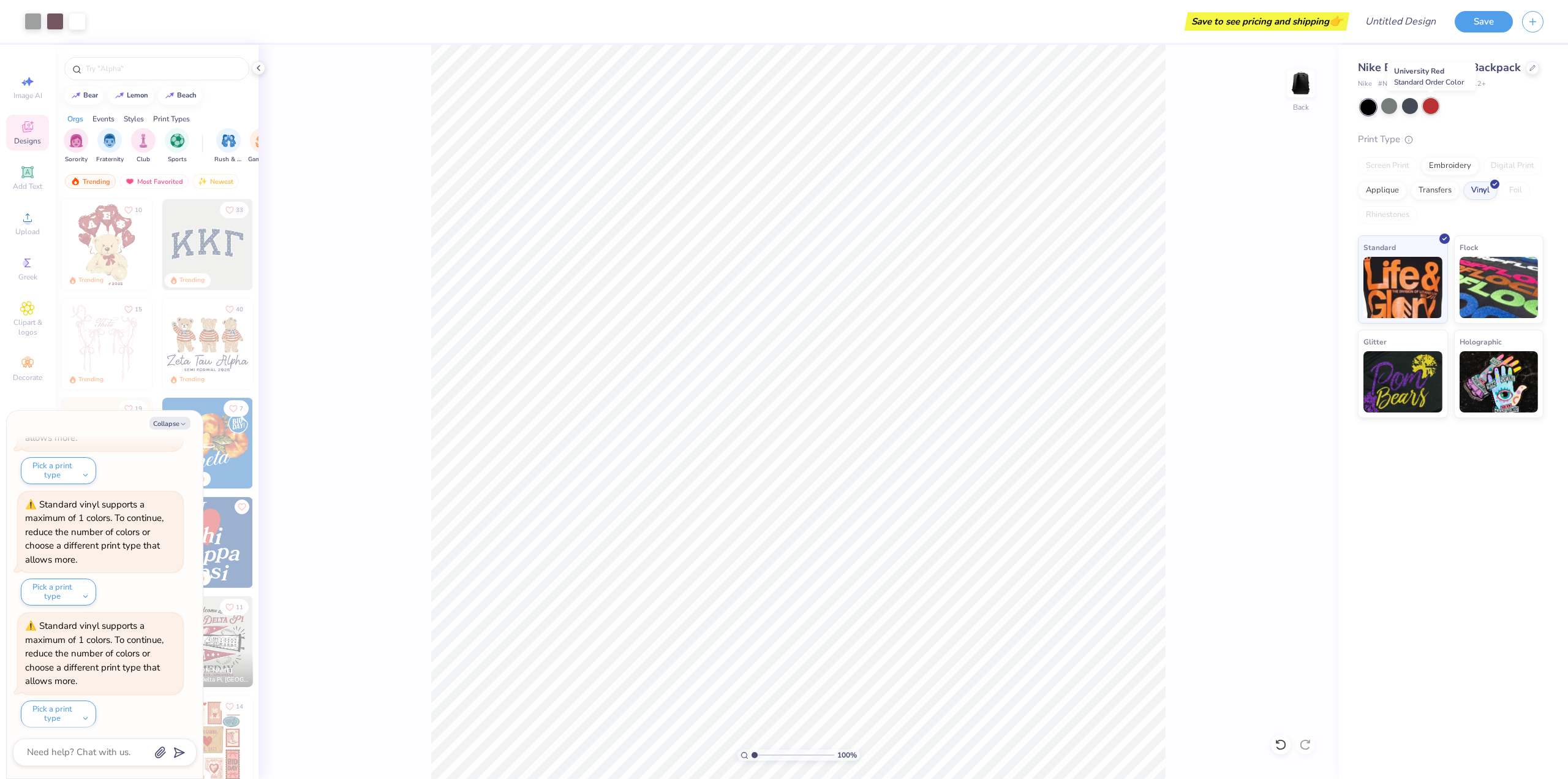
click at [1433, 106] on div at bounding box center [1431, 106] width 16 height 16
click at [1389, 108] on div at bounding box center [1389, 106] width 16 height 16
type textarea "x"
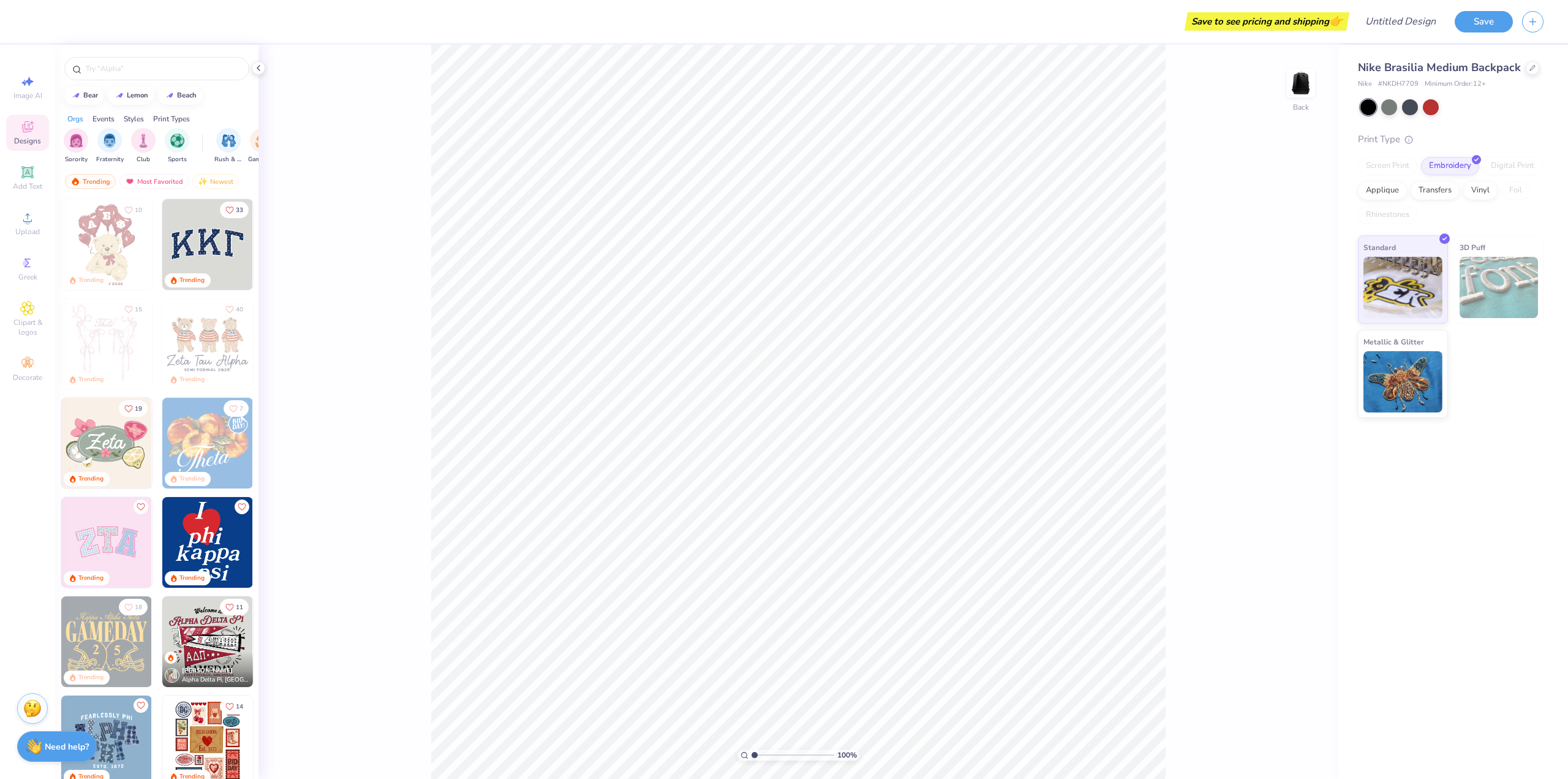
click at [1298, 28] on div "Save to see pricing and shipping 👉" at bounding box center [1267, 21] width 159 height 19
click at [1301, 22] on div "Save to see pricing and shipping 👉" at bounding box center [1267, 21] width 159 height 19
